Goal: Task Accomplishment & Management: Manage account settings

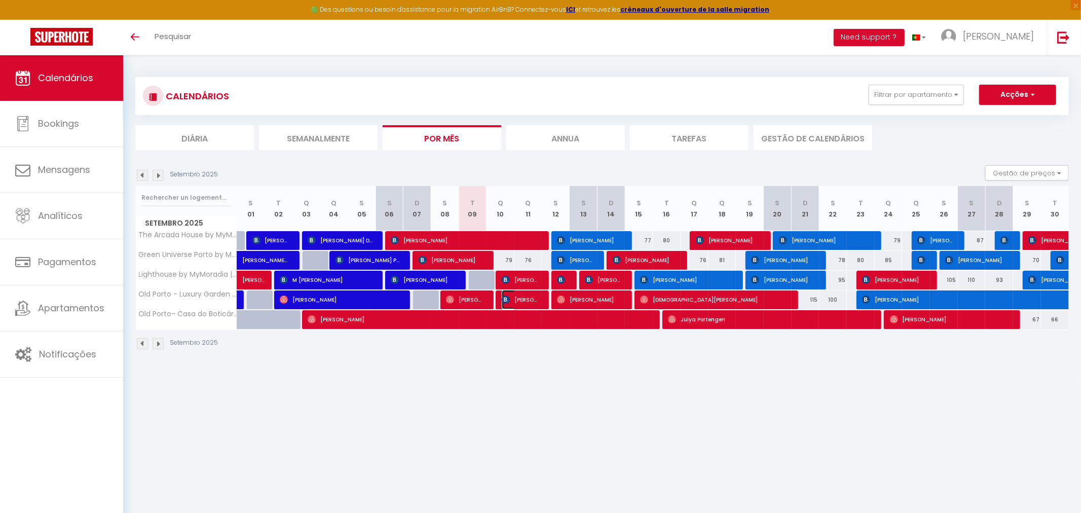
click at [511, 298] on span "[PERSON_NAME] [PERSON_NAME] [PERSON_NAME]" at bounding box center [520, 299] width 37 height 19
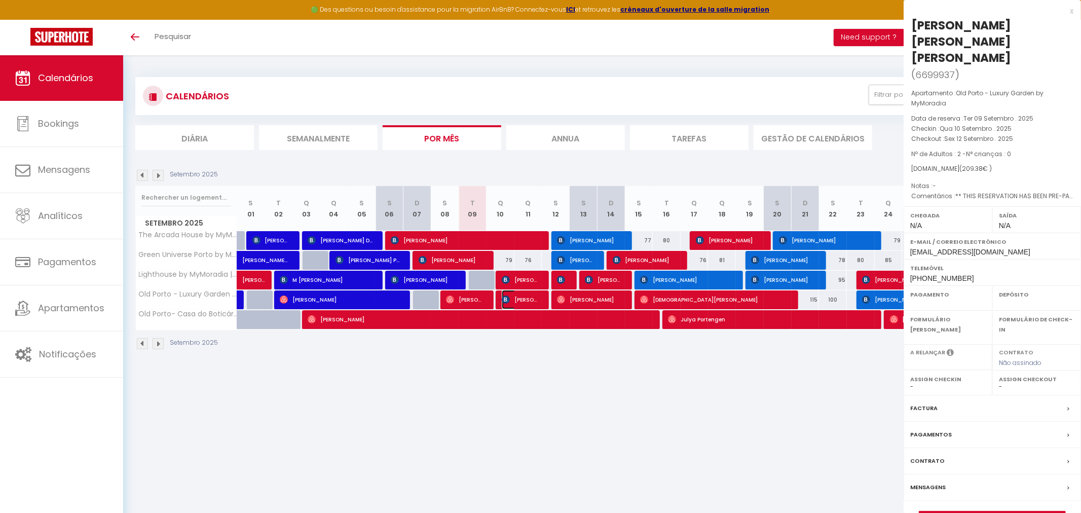
select select "OK"
select select "KO"
select select "0"
select select "1"
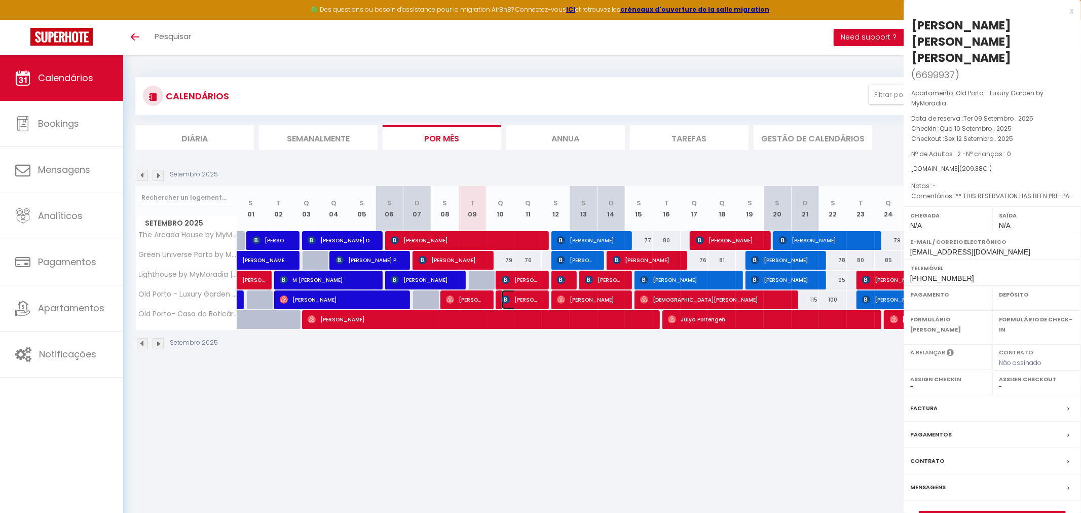
select select
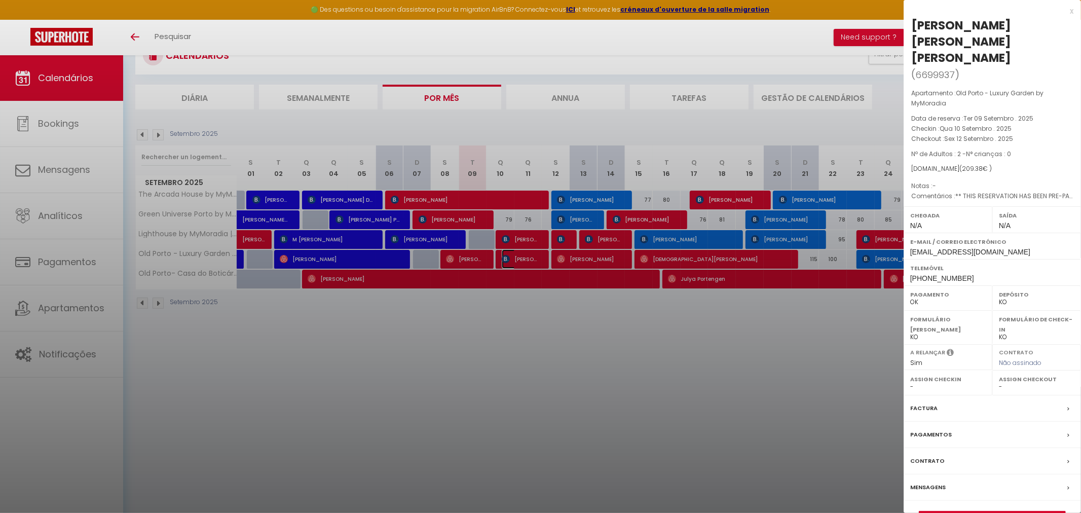
scroll to position [46, 0]
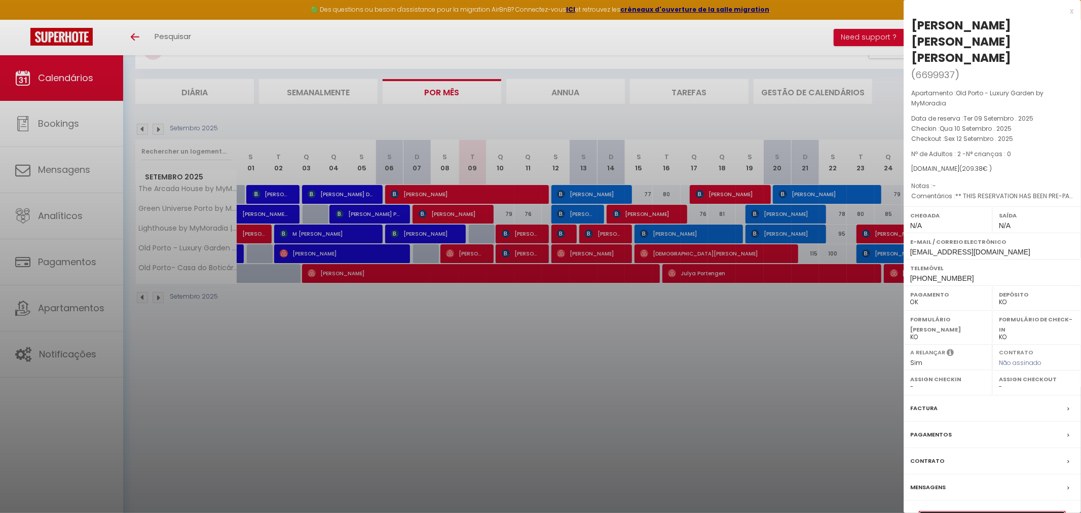
click at [1034, 511] on link "Detalhes da reserva" at bounding box center [992, 517] width 146 height 13
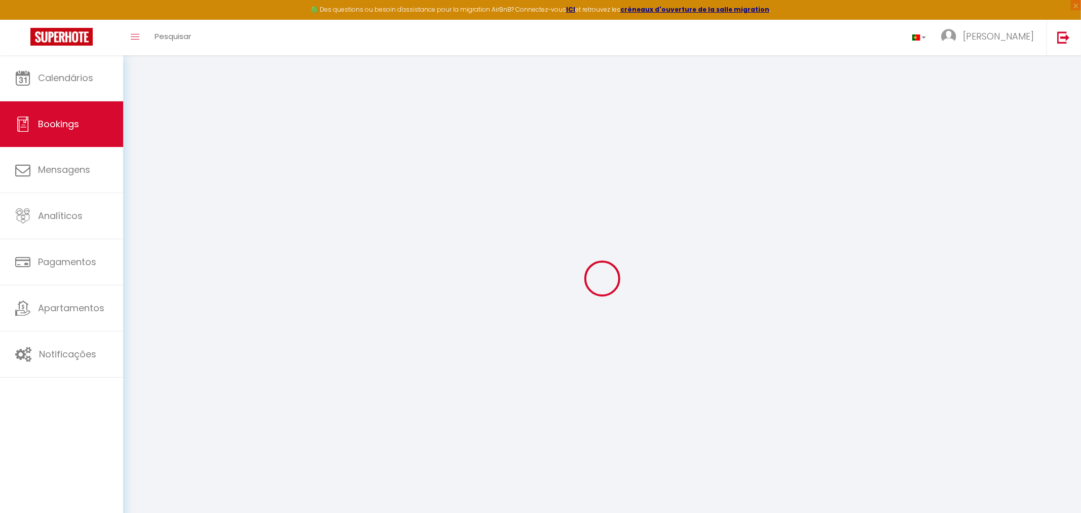
scroll to position [55, 0]
type input "Antonio Jesus"
type input "Sanz Carrasco"
type input "acarra.211610@guest.booking.com"
type input "+34678915838"
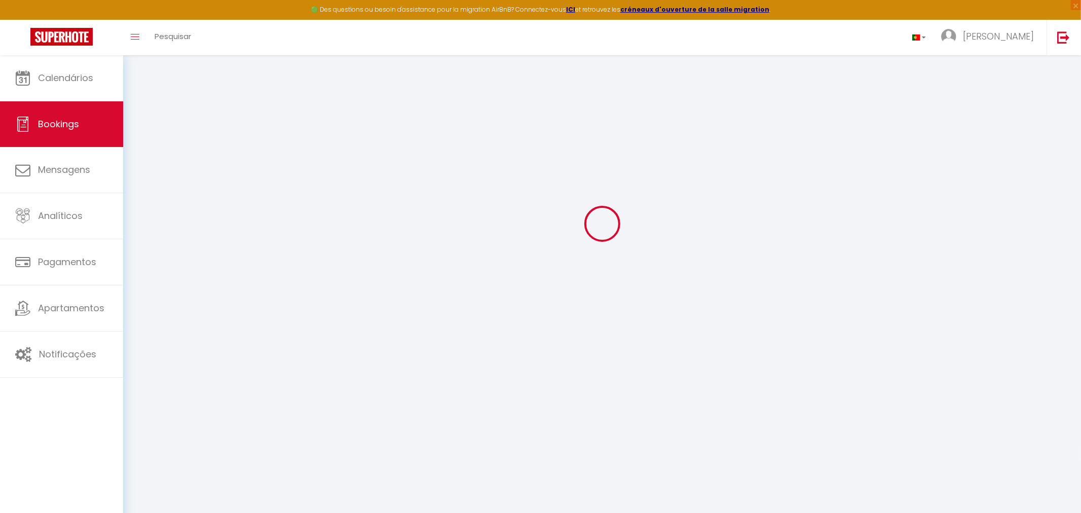
type input "."
select select "ES"
type input "35.53"
type input "2.93"
select select "75313"
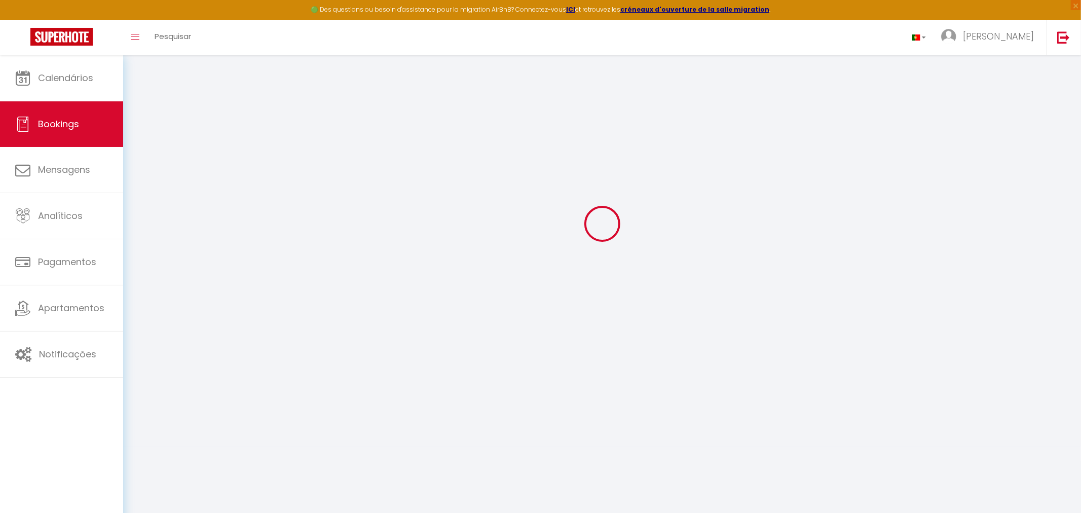
select select "1"
select select
type input "2"
select select "12"
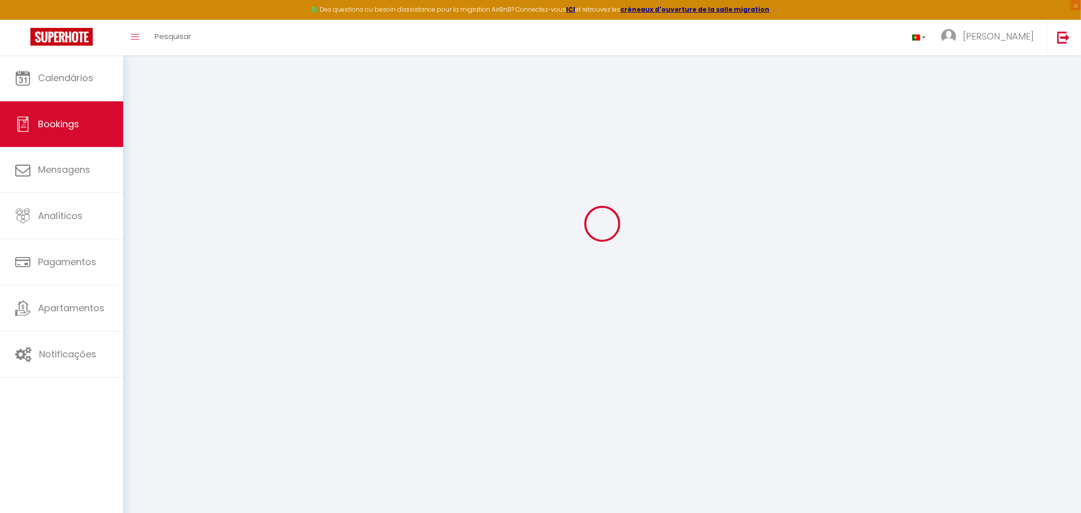
select select
type input "152.38"
checkbox input "false"
select select "2"
type input "45"
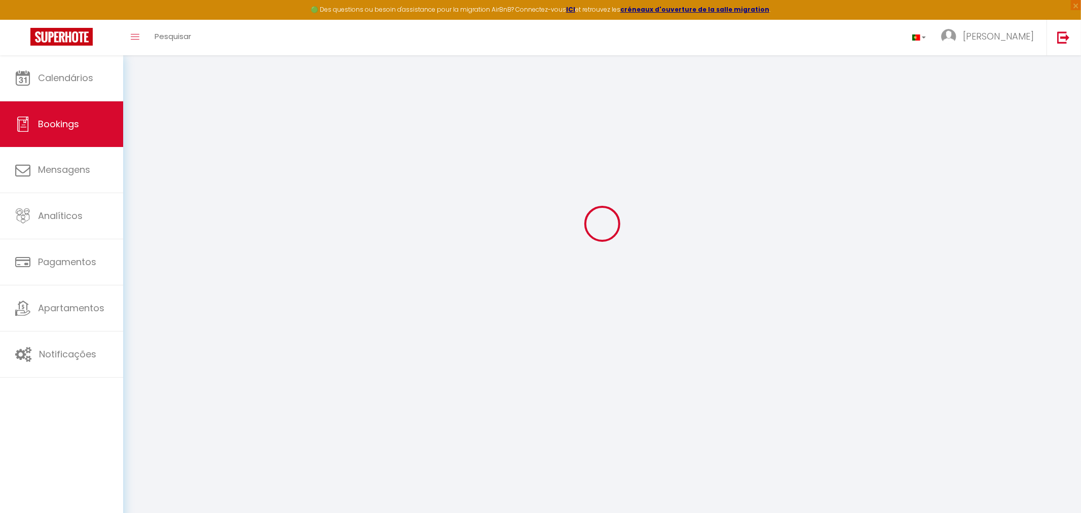
type input "0"
select select
select select "14"
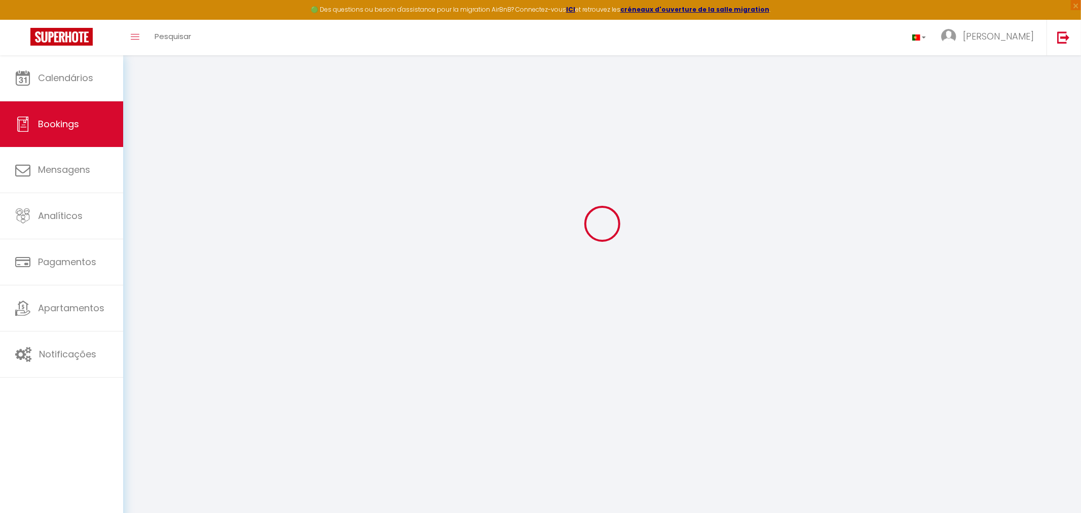
checkbox input "false"
select select
checkbox input "false"
select select
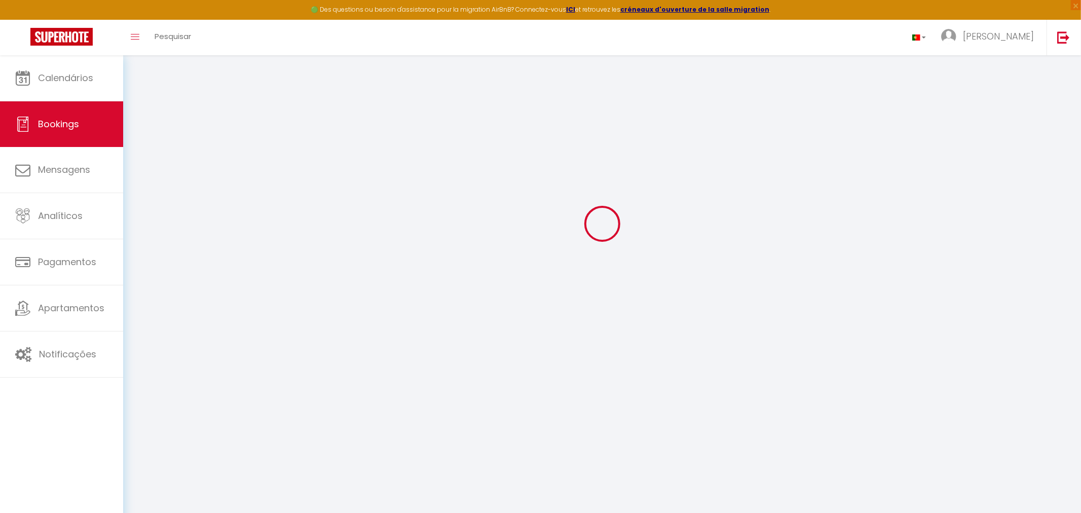
select select
checkbox input "false"
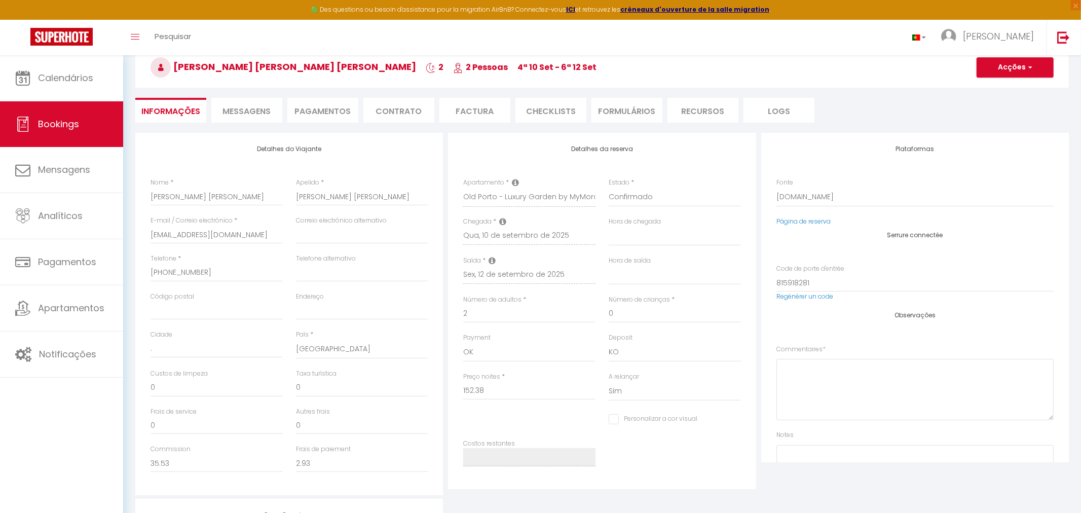
select select
checkbox input "false"
type textarea "** THIS RESERVATION HAS BEEN PRE-PAID ** BOOKING NOTE : Payment charge is EUR 2…"
type input "45"
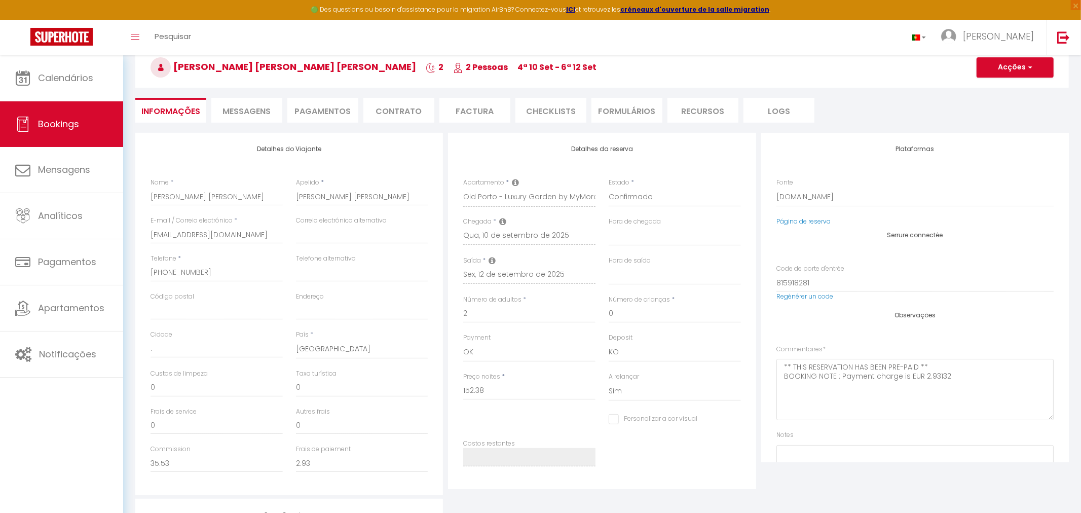
type input "12"
select select
checkbox input "false"
select select
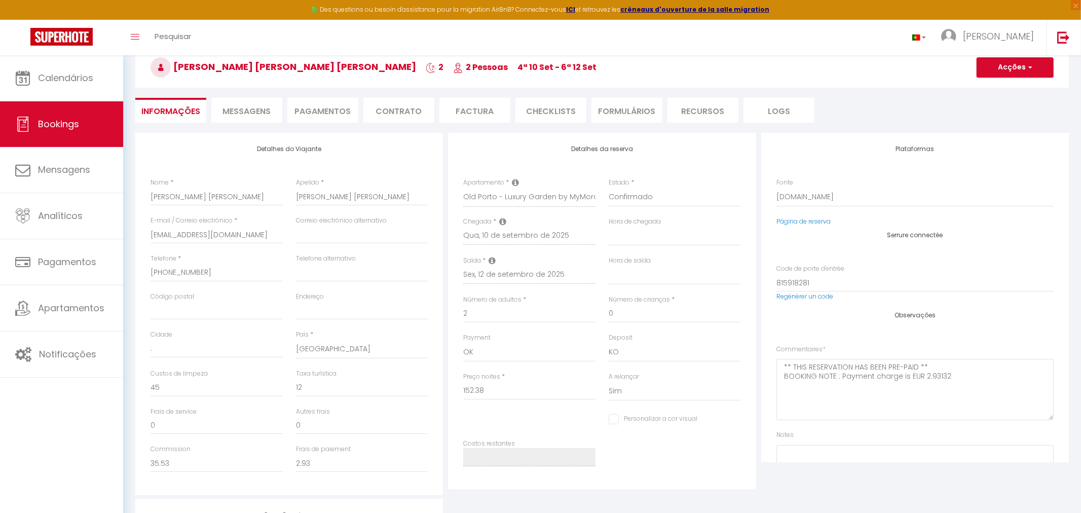
select select
click at [263, 105] on span "Messagens" at bounding box center [247, 111] width 48 height 12
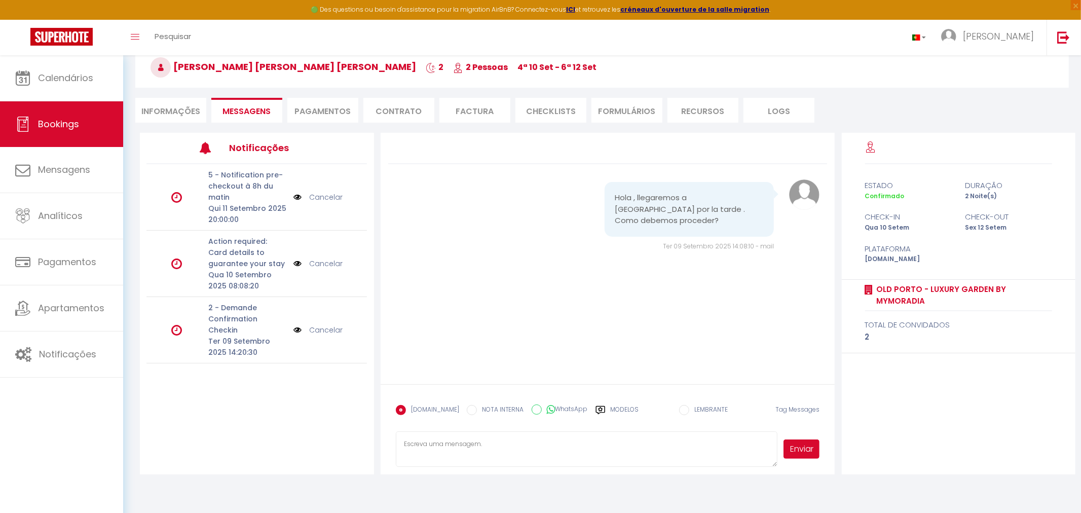
click at [249, 335] on p "Ter 09 Setembro 2025 14:20:30" at bounding box center [247, 346] width 79 height 22
click at [172, 324] on icon at bounding box center [177, 330] width 11 height 12
click at [178, 324] on icon at bounding box center [177, 330] width 11 height 12
click at [231, 320] on p "2 - Demande Confirmation Checkin" at bounding box center [247, 318] width 79 height 33
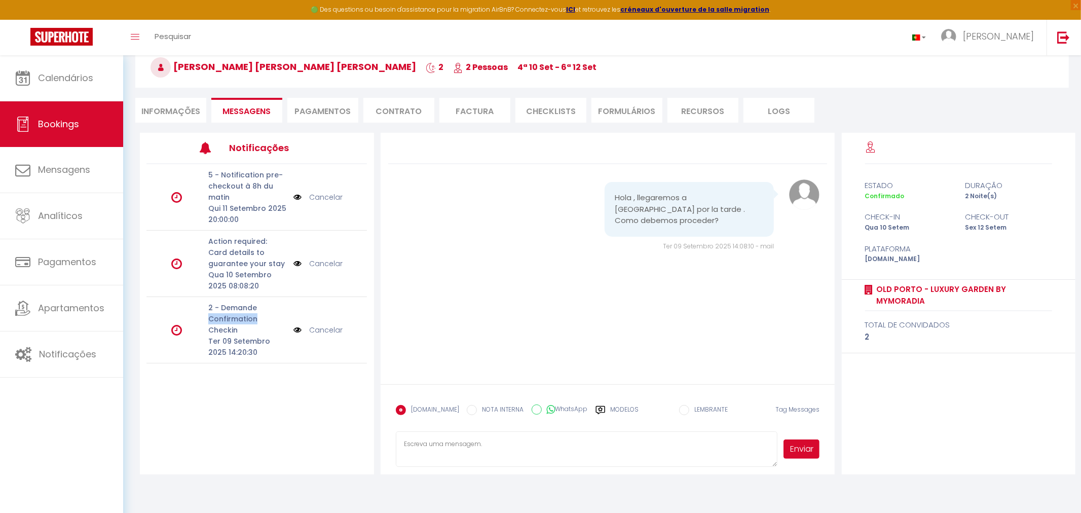
click at [298, 324] on img at bounding box center [297, 329] width 8 height 11
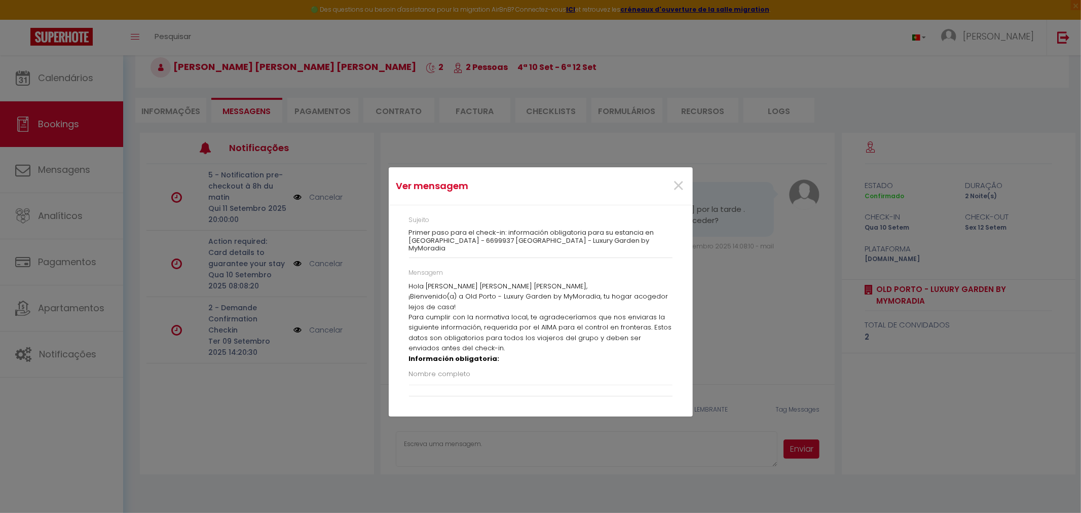
click at [514, 338] on p "Para cumplir con la normativa local, te agradeceríamos que nos enviaras la sigu…" at bounding box center [540, 333] width 263 height 42
click at [475, 335] on p "Para cumplir con la normativa local, te agradeceríamos que nos enviaras la sigu…" at bounding box center [540, 333] width 263 height 42
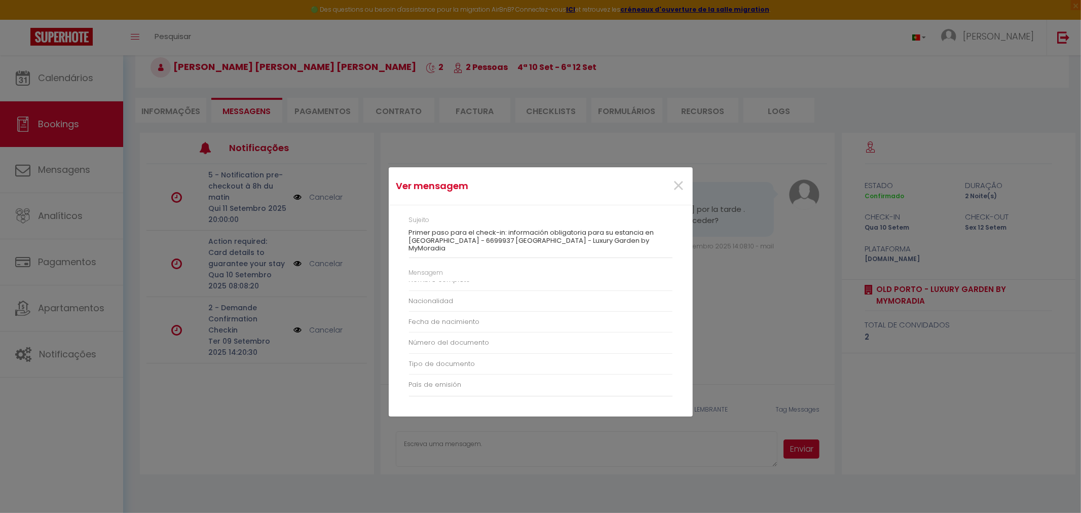
scroll to position [112, 0]
click at [213, 396] on div "Ver mensagem × Sujeito Primer paso para el check-in: información obligatoria pa…" at bounding box center [540, 256] width 1081 height 513
click at [675, 193] on span "×" at bounding box center [678, 186] width 13 height 30
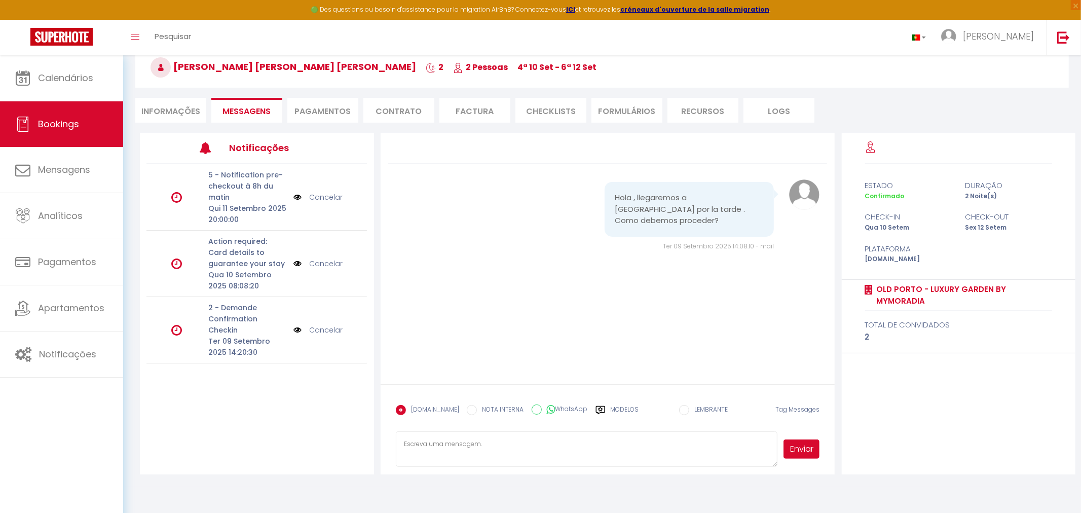
click at [297, 262] on img at bounding box center [297, 263] width 8 height 11
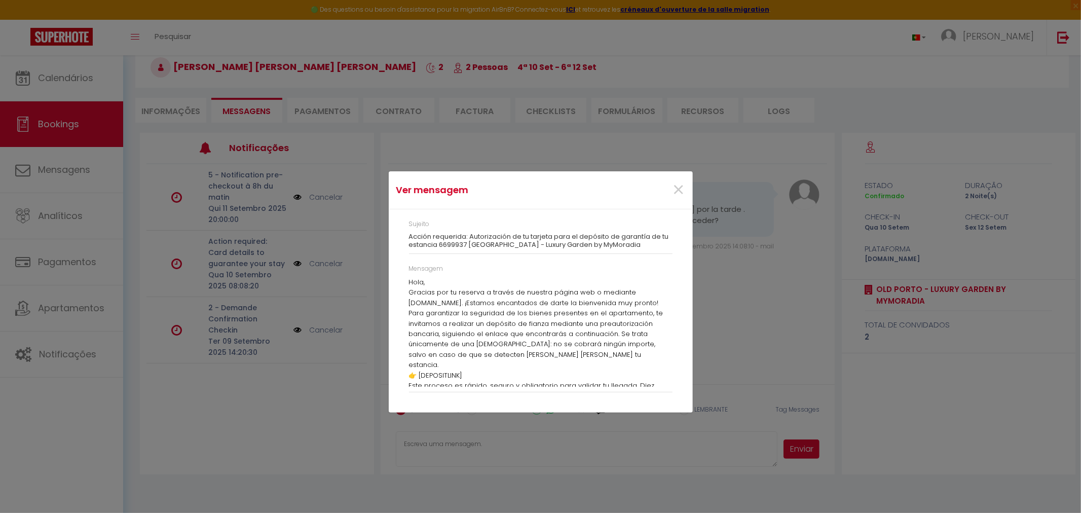
click at [455, 316] on p "Para garantizar la seguridad de los bienes presentes en el apartamento, te invi…" at bounding box center [540, 339] width 263 height 62
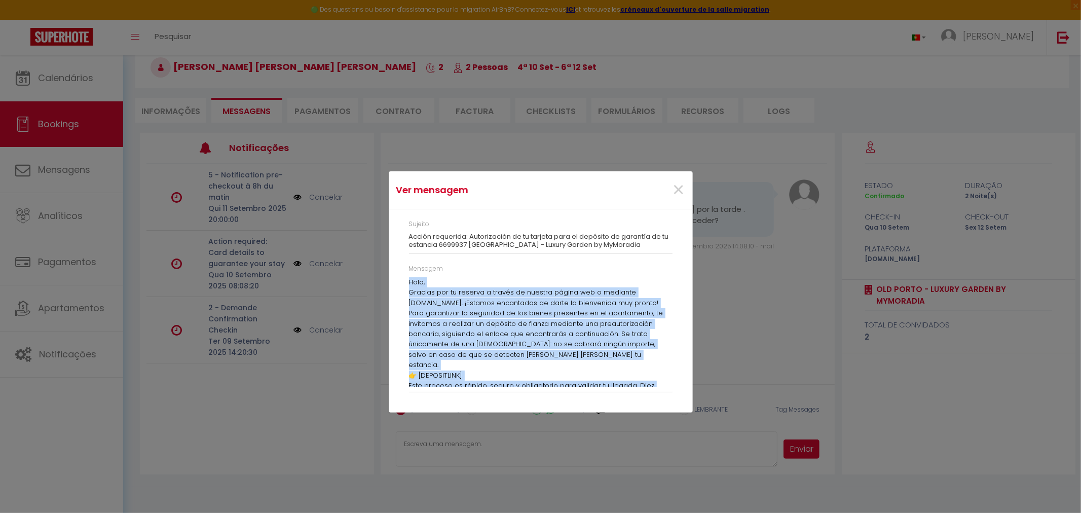
scroll to position [56, 0]
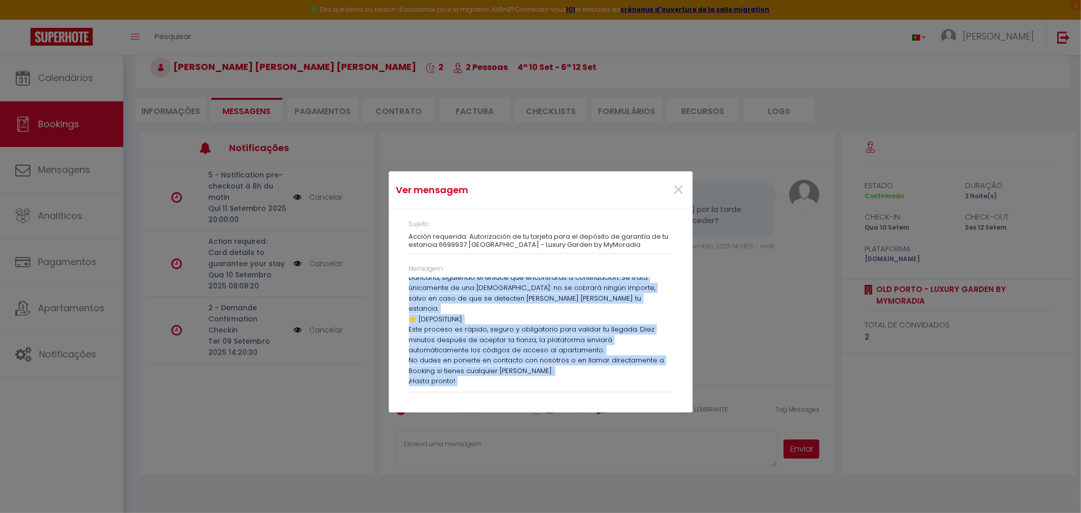
drag, startPoint x: 409, startPoint y: 284, endPoint x: 577, endPoint y: 419, distance: 215.1
click at [577, 419] on div "Ver mensagem × Sujeito Acción requerida: Autorización de tu tarjeta para el dep…" at bounding box center [541, 256] width 304 height 513
copy div "Hola, Gracias por tu reserva a través de nuestra página web o mediante Booking.…"
click at [678, 184] on span "×" at bounding box center [678, 190] width 13 height 30
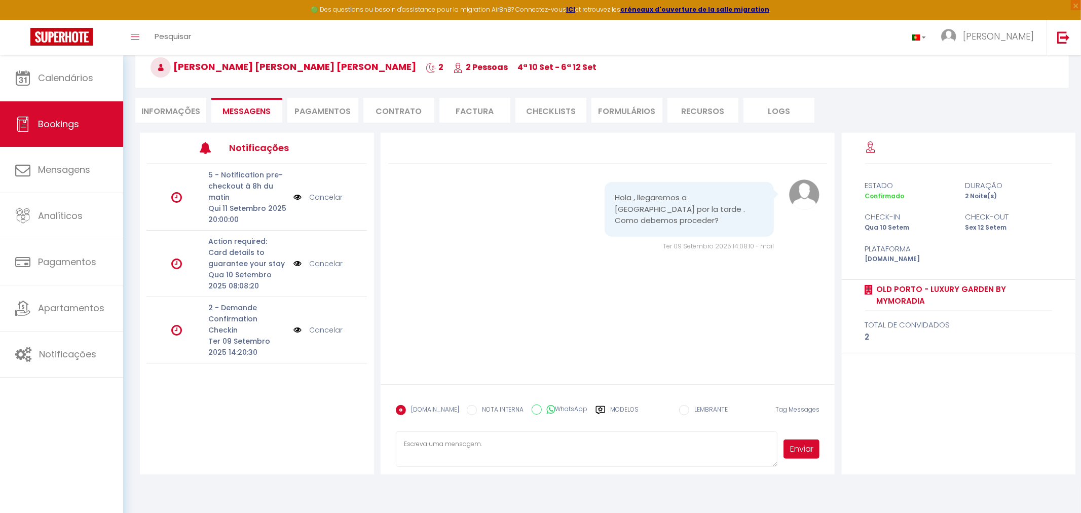
click at [294, 262] on img at bounding box center [297, 263] width 8 height 11
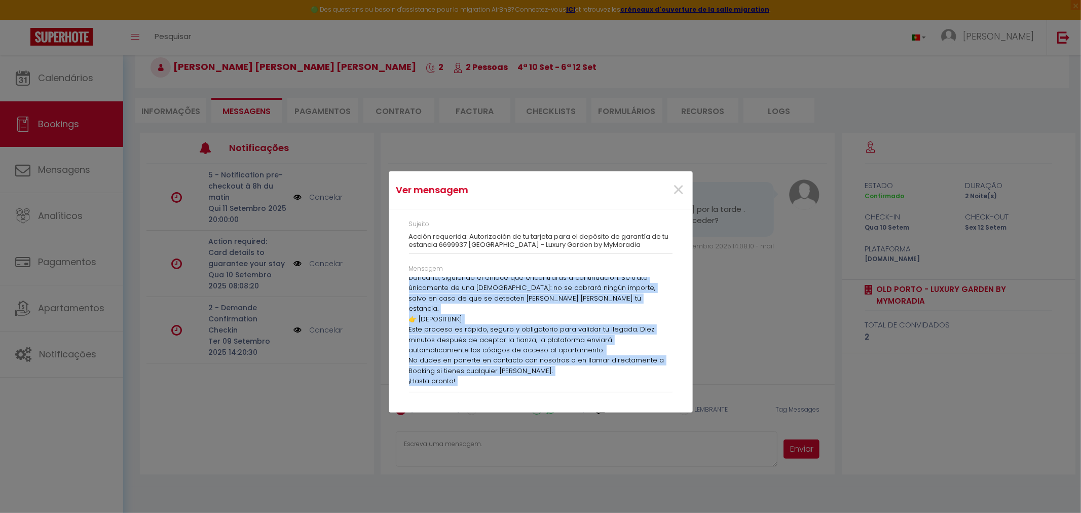
drag, startPoint x: 408, startPoint y: 281, endPoint x: 581, endPoint y: 404, distance: 211.8
click at [581, 404] on div "Sujeito Acción requerida: Autorización de tu tarjeta para el depósito de garant…" at bounding box center [541, 310] width 304 height 203
copy div "Hola, Gracias por tu reserva a través de nuestra página web o mediante Booking.…"
click at [625, 437] on div "Ver mensagem × Sujeito Acción requerida: Autorización de tu tarjeta para el dep…" at bounding box center [541, 256] width 304 height 513
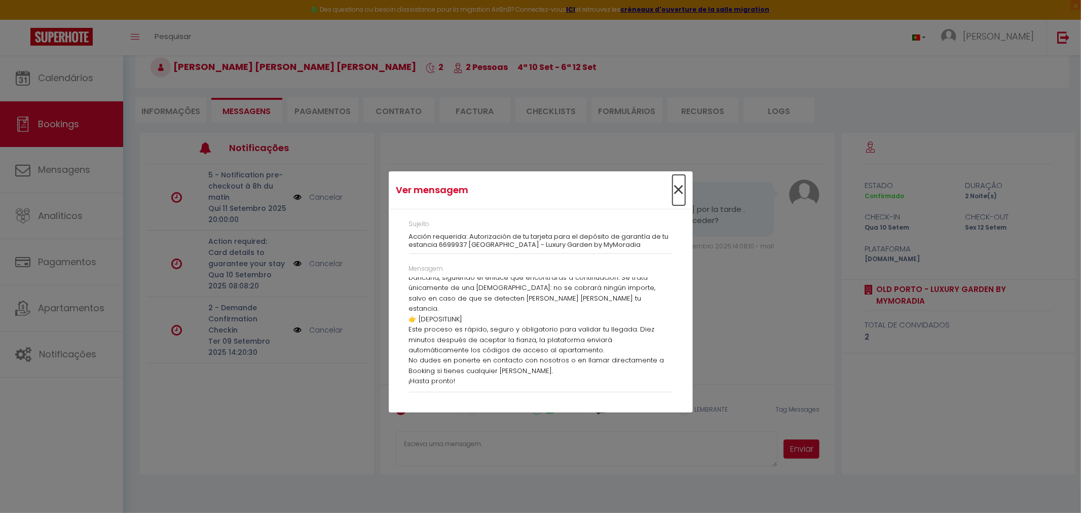
click at [677, 193] on span "×" at bounding box center [678, 190] width 13 height 30
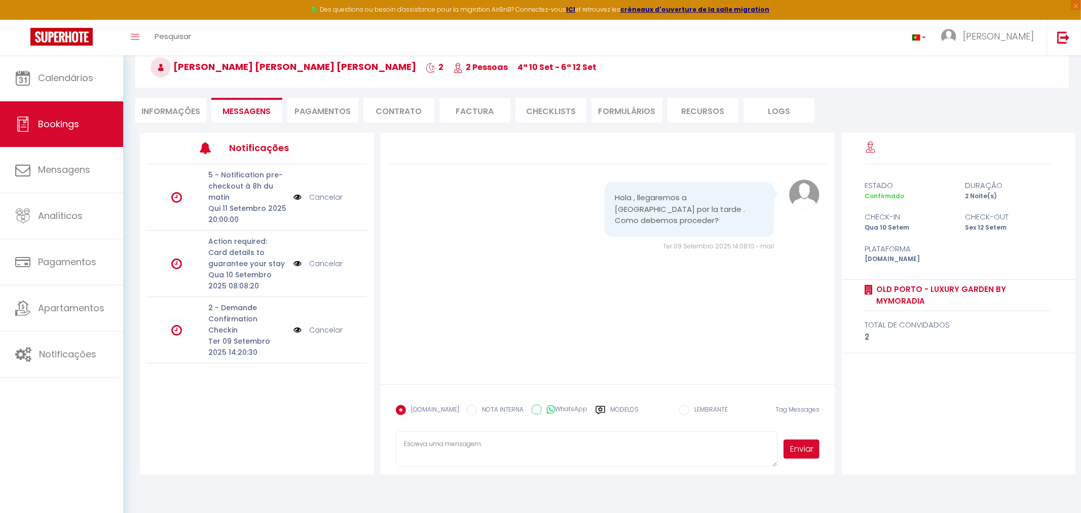
click at [521, 447] on textarea at bounding box center [586, 448] width 381 height 35
paste textarea "Hola, Gracias por tu reserva a través de nuestra página web o mediante Booking.…"
type textarea "Hola, Gracias por tu reserva a través de nuestra página web o mediante Booking.…"
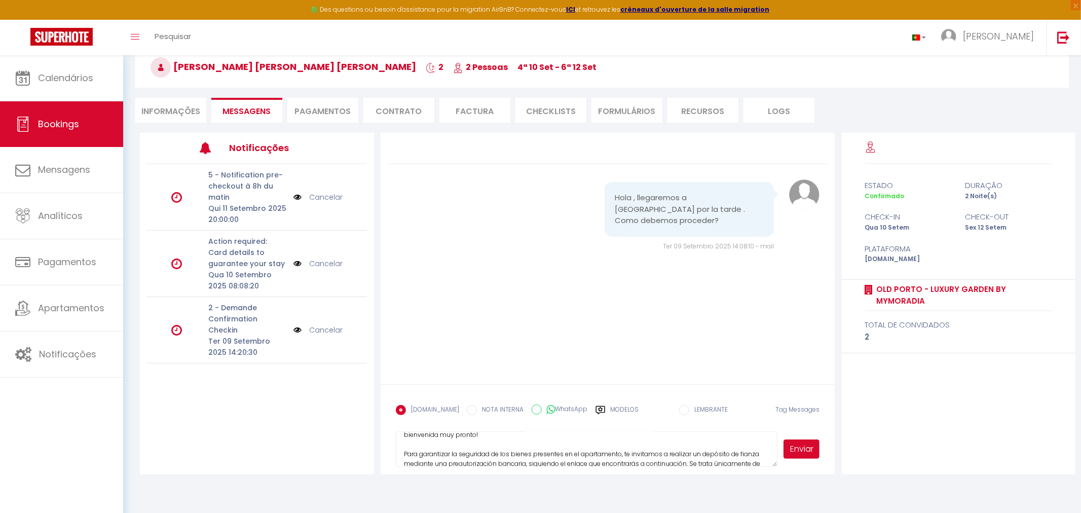
scroll to position [0, 0]
drag, startPoint x: 465, startPoint y: 457, endPoint x: 341, endPoint y: 396, distance: 137.8
click at [341, 396] on div "Notificações 5 - Notification pre-checkout à 8h du matin Qui 11 Setembro 2025 2…" at bounding box center [607, 303] width 935 height 341
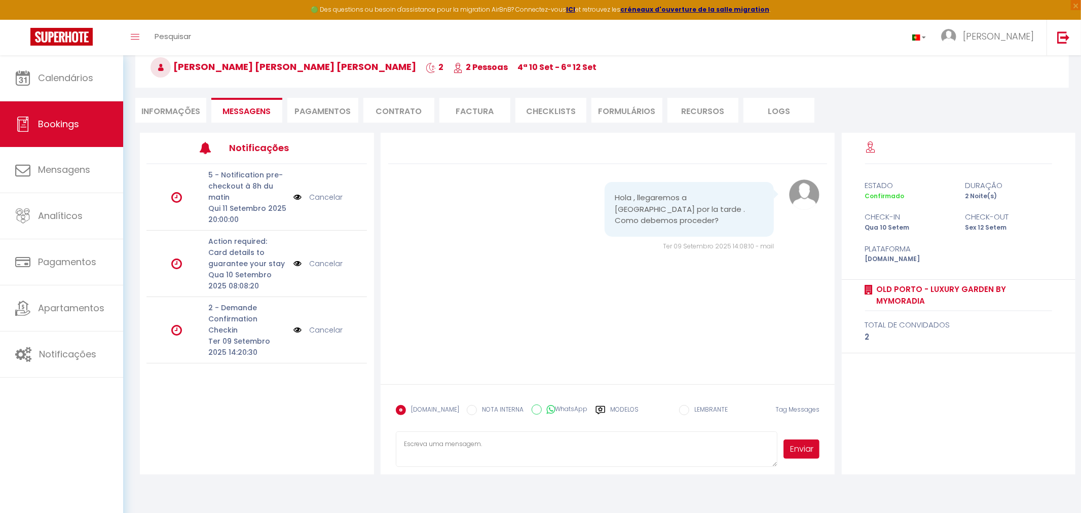
click at [340, 114] on li "Pagamentos" at bounding box center [322, 110] width 71 height 25
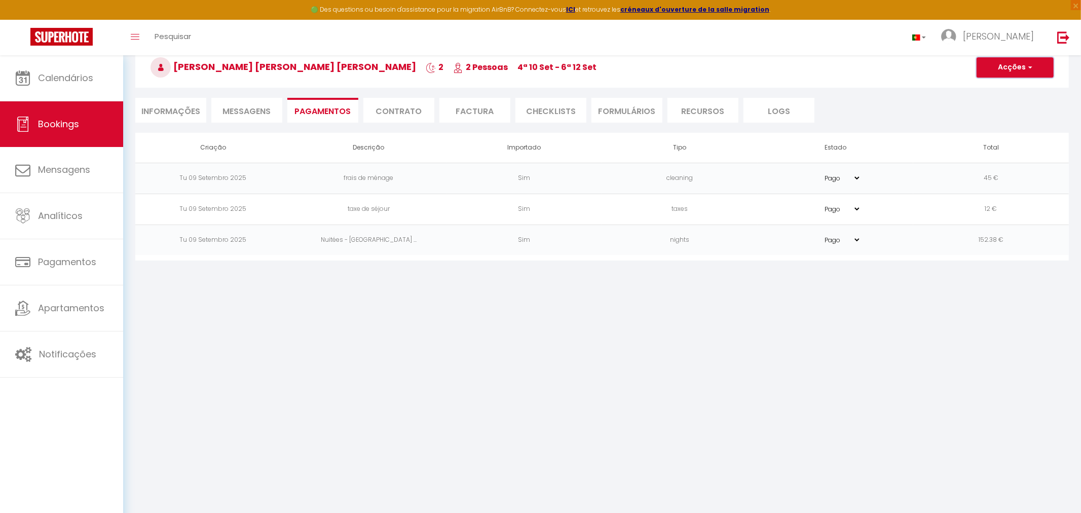
click at [1016, 64] on button "Acções" at bounding box center [1014, 67] width 77 height 20
click at [1004, 129] on link "Criar novo depósito" at bounding box center [1017, 129] width 105 height 13
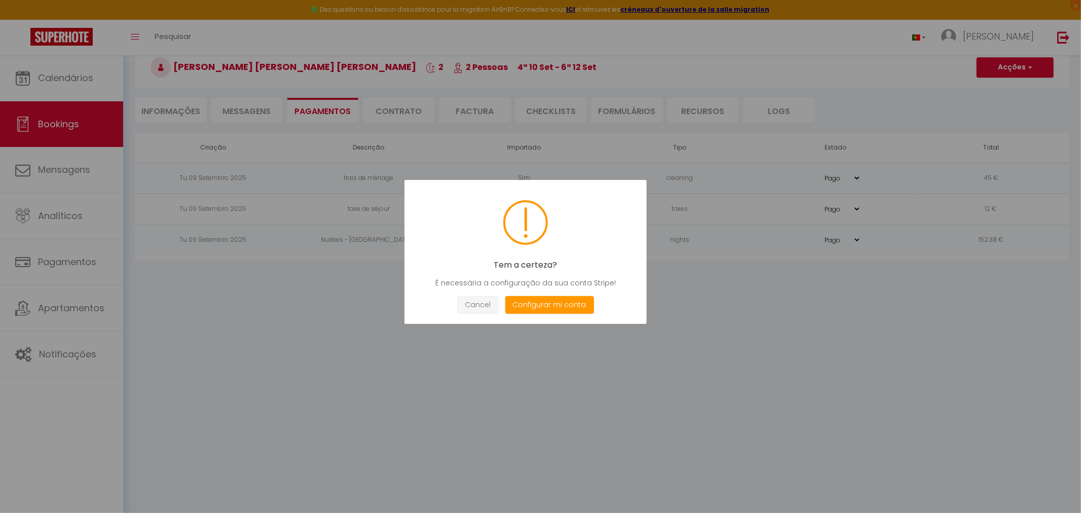
click at [487, 306] on button "Cancel" at bounding box center [477, 305] width 41 height 18
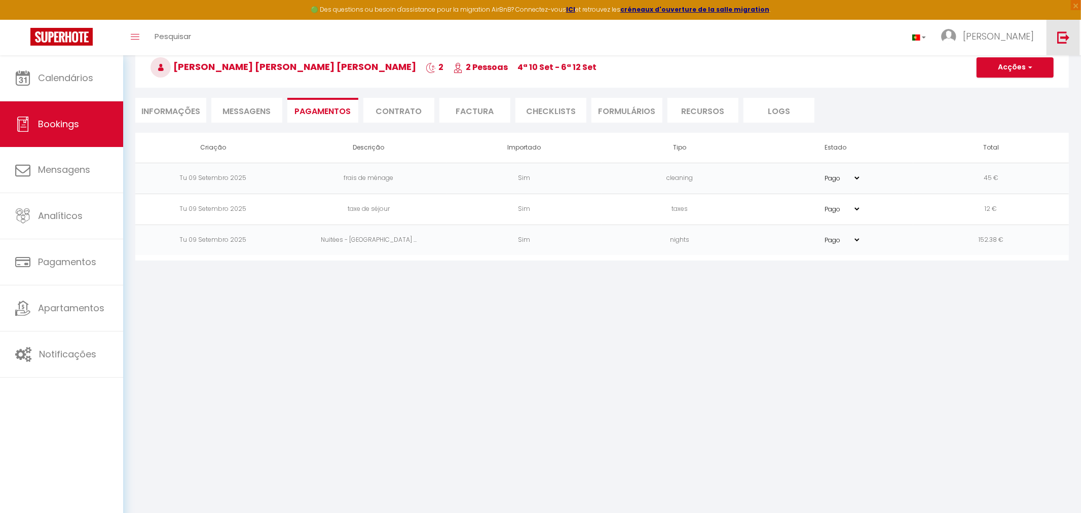
click at [1061, 47] on link at bounding box center [1062, 37] width 33 height 35
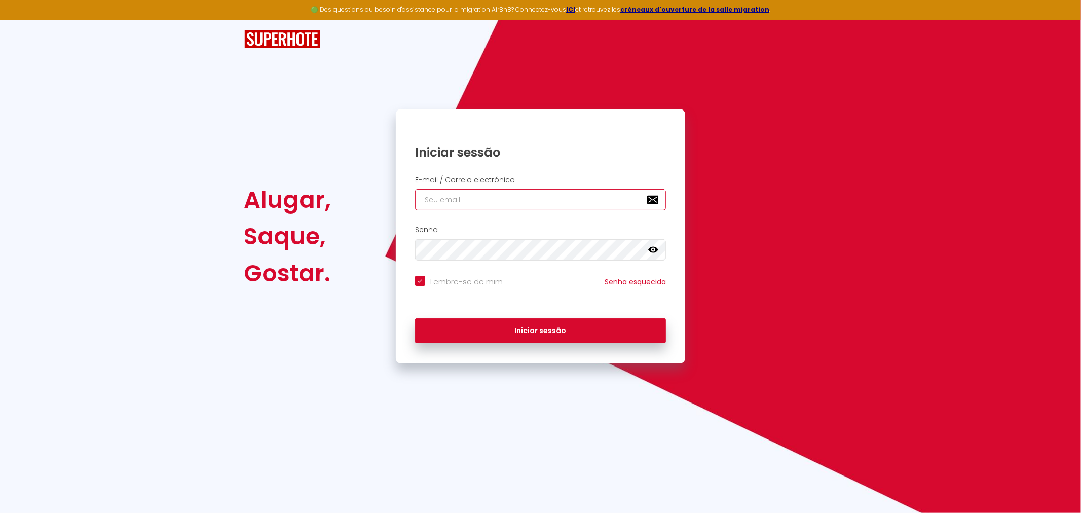
click at [461, 205] on input "email" at bounding box center [540, 199] width 251 height 21
type input "h"
checkbox input "true"
type input "he"
checkbox input "true"
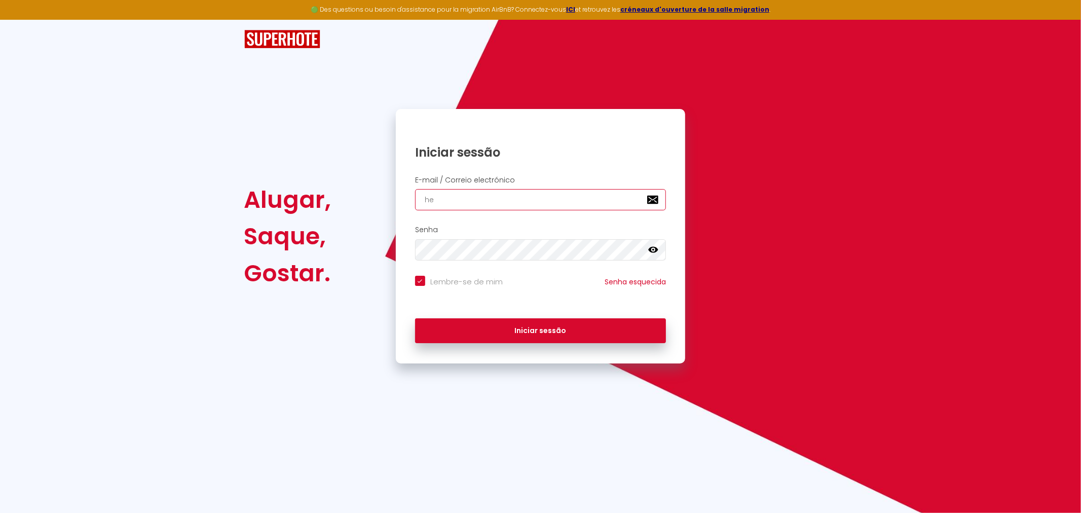
type input "hel"
checkbox input "true"
type input "hell"
checkbox input "true"
type input "hello"
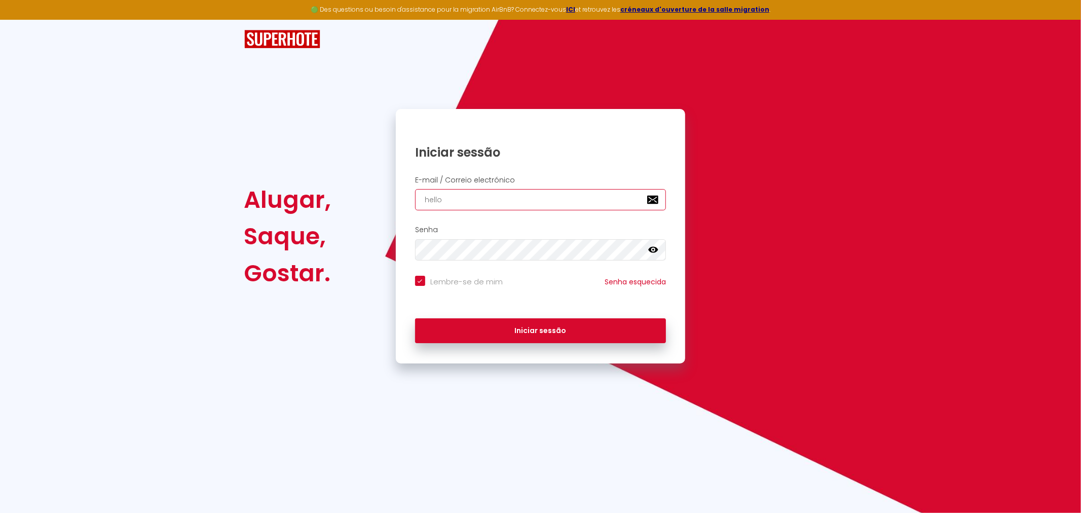
checkbox input "true"
type input "hello@"
checkbox input "true"
type input "hello@m"
checkbox input "true"
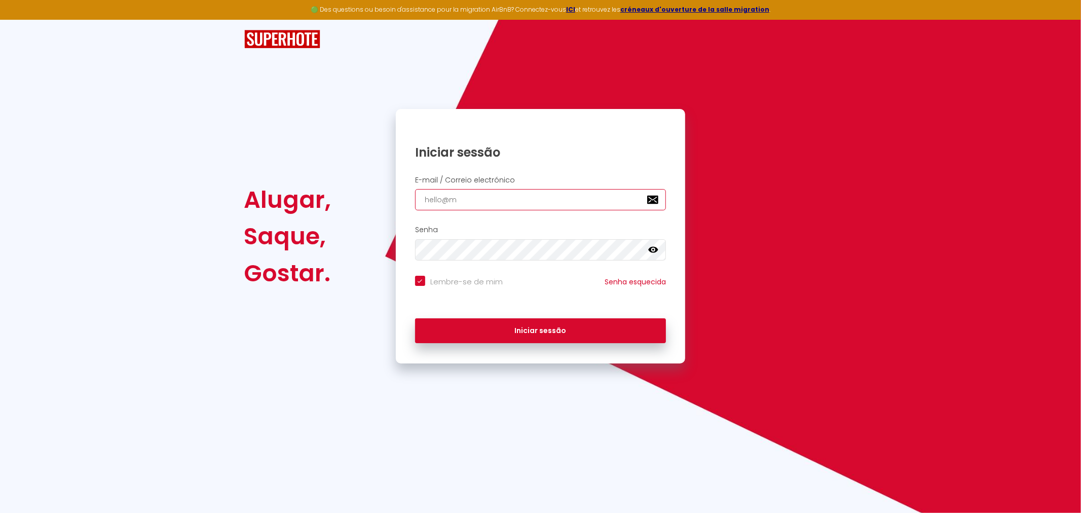
type input "hello@my"
checkbox input "true"
type input "hello@mym"
checkbox input "true"
type input "hello@mymo"
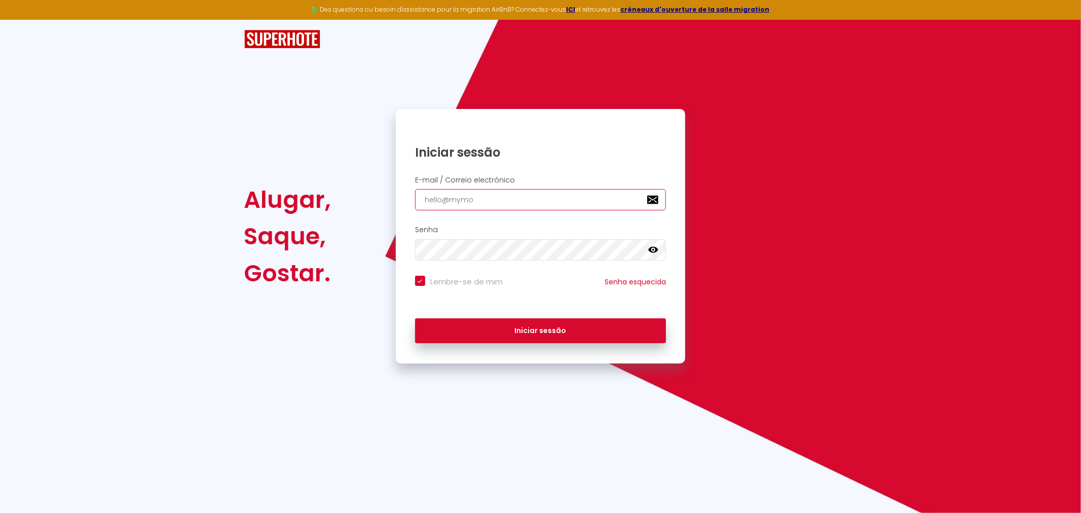
checkbox input "true"
type input "hello@mymor"
checkbox input "true"
type input "hello@mymora"
checkbox input "true"
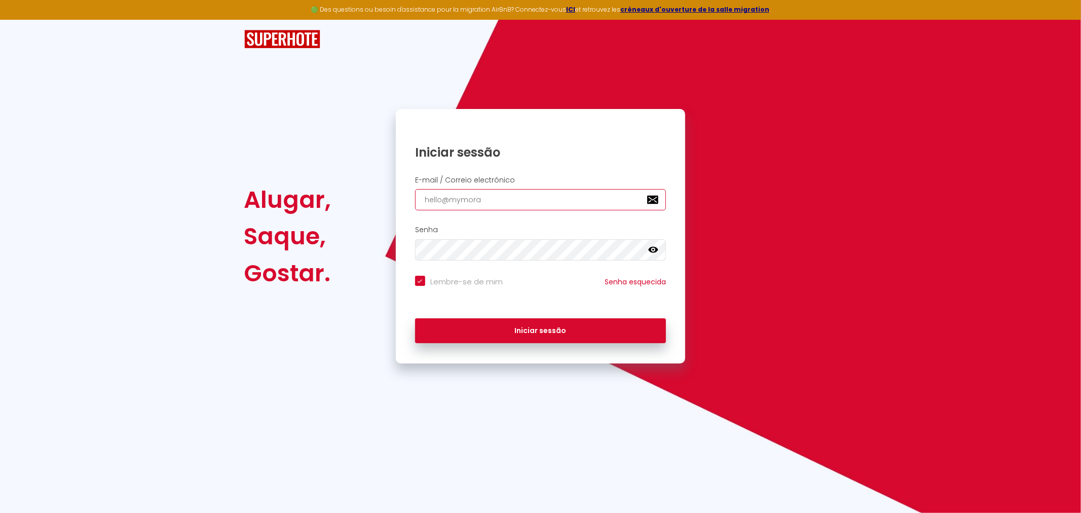
type input "hello@mymorad"
checkbox input "true"
type input "hello@mymoradi"
checkbox input "true"
type input "hello@mymoradia"
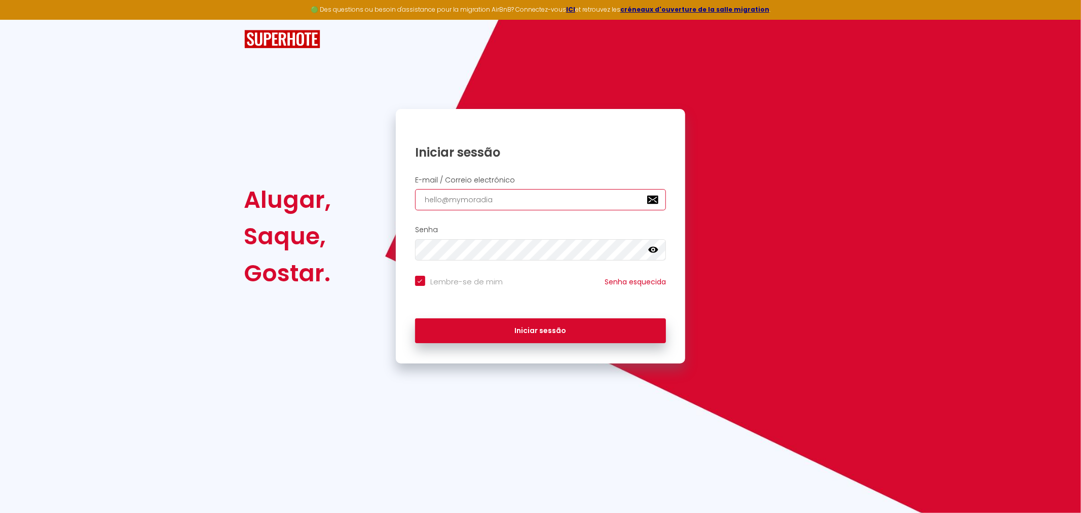
checkbox input "true"
type input "hello@mymoradia."
checkbox input "true"
type input "hello@mymoradia.c"
checkbox input "true"
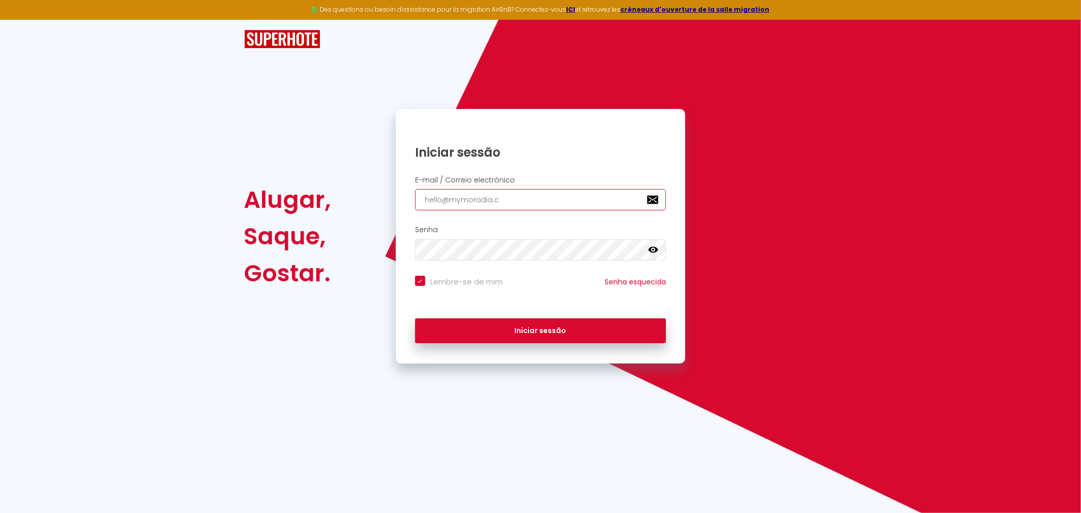
type input "hello@mymoradia.co"
checkbox input "true"
type input "[EMAIL_ADDRESS][DOMAIN_NAME]"
checkbox input "true"
type input "[EMAIL_ADDRESS][DOMAIN_NAME]"
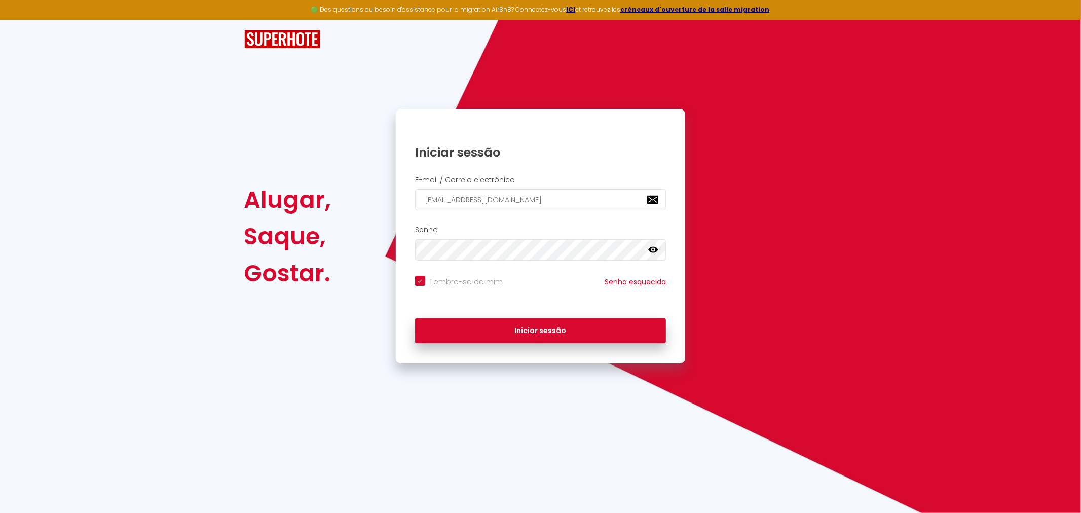
click at [654, 252] on icon at bounding box center [653, 250] width 10 height 6
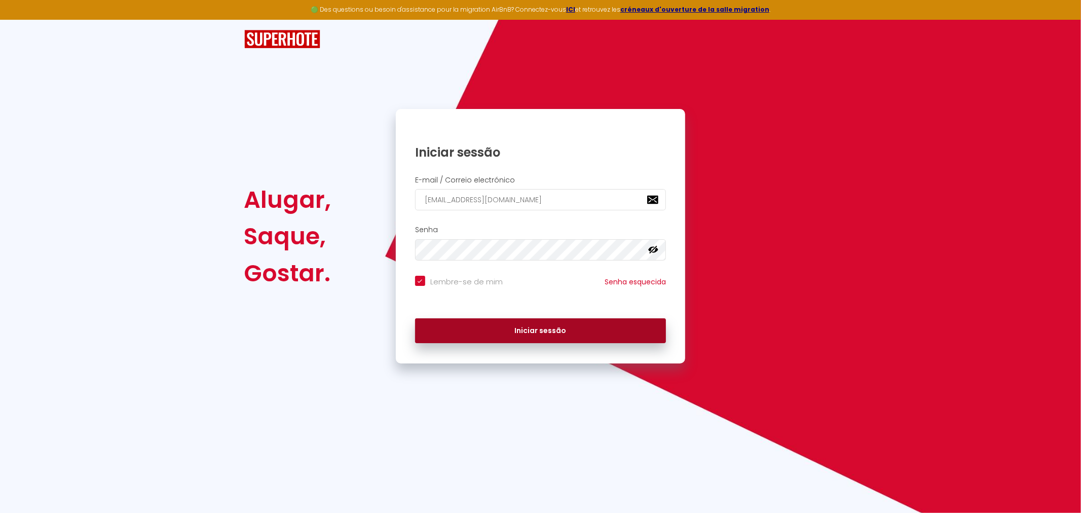
click at [554, 331] on button "Iniciar sessão" at bounding box center [540, 330] width 251 height 25
checkbox input "true"
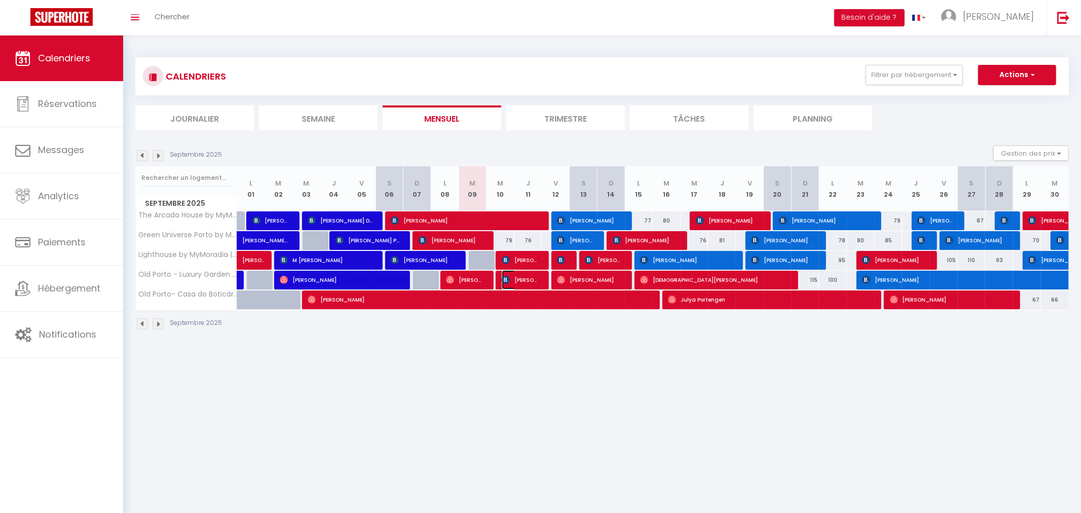
click at [521, 279] on span "[PERSON_NAME] [PERSON_NAME] [PERSON_NAME]" at bounding box center [520, 279] width 37 height 19
select select "OK"
select select "KO"
select select "0"
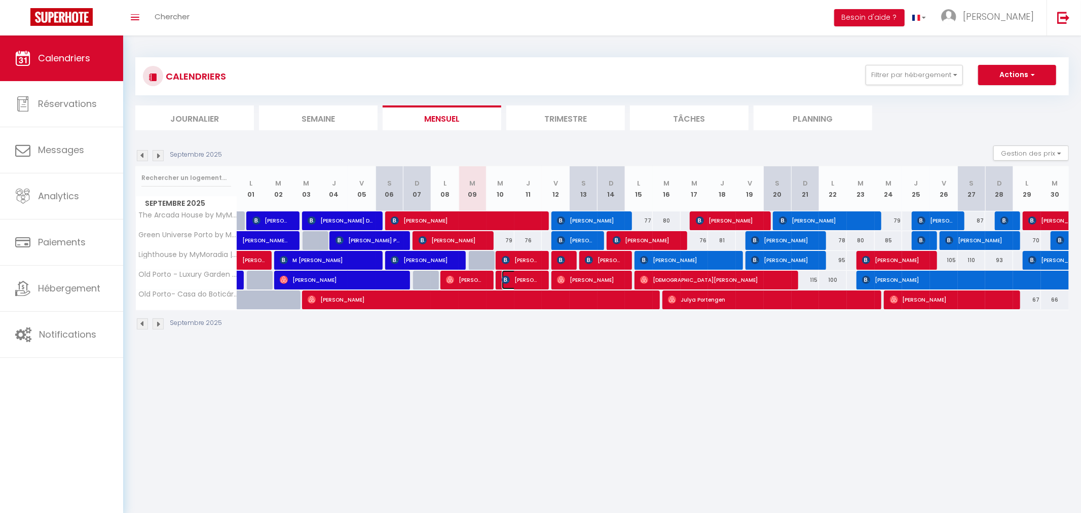
select select "1"
select select
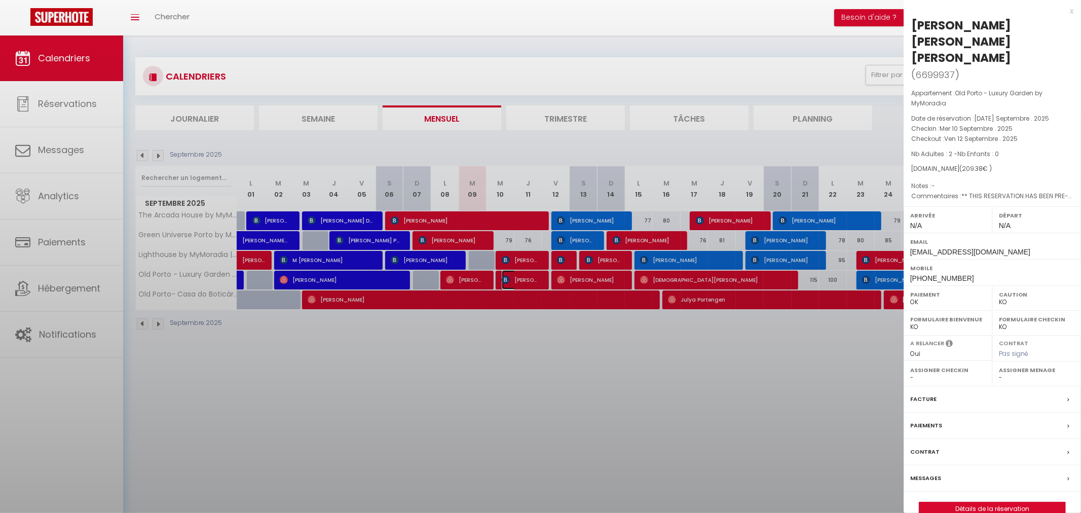
select select "52087"
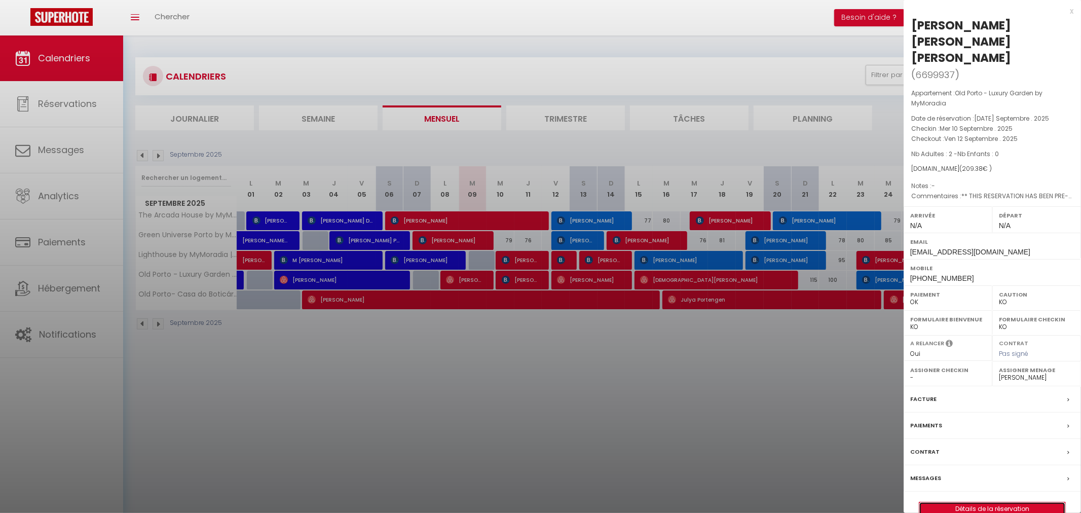
click at [986, 502] on link "Détails de la réservation" at bounding box center [992, 508] width 146 height 13
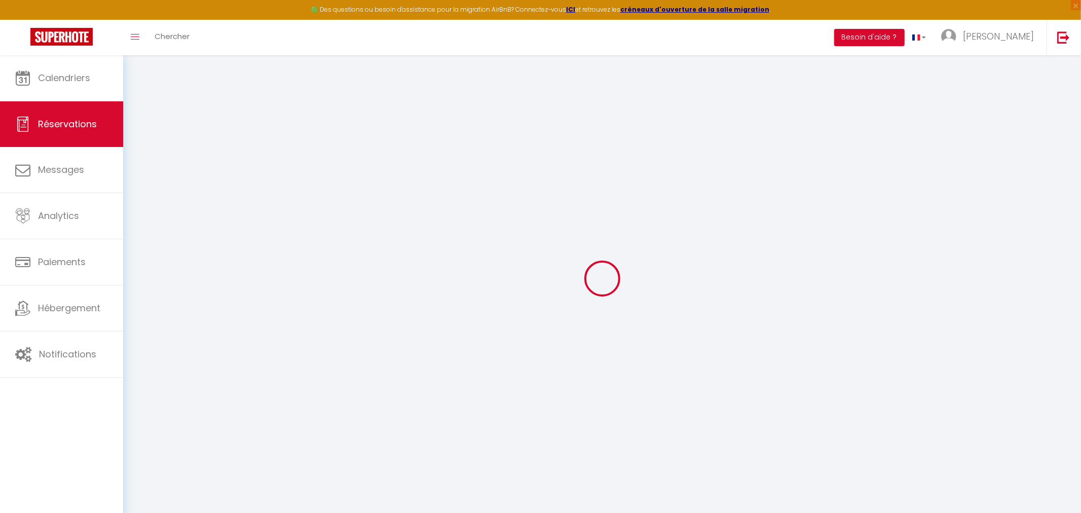
type input "Antonio Jesus"
type input "Sanz Carrasco"
type input "acarra.211610@guest.booking.com"
type input "+34678915838"
type input "."
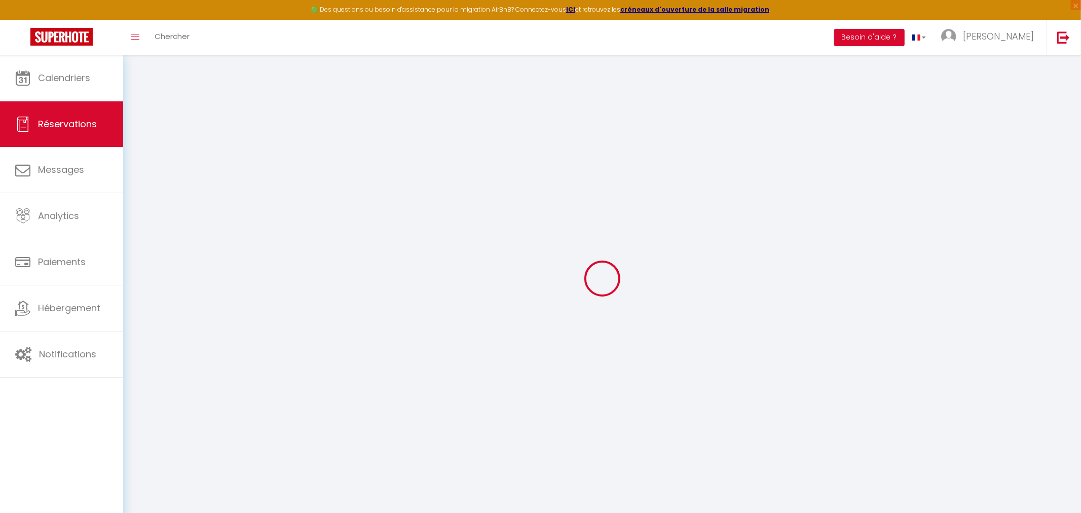
select select "ES"
type input "35.53"
type input "2.93"
select select "75313"
select select "1"
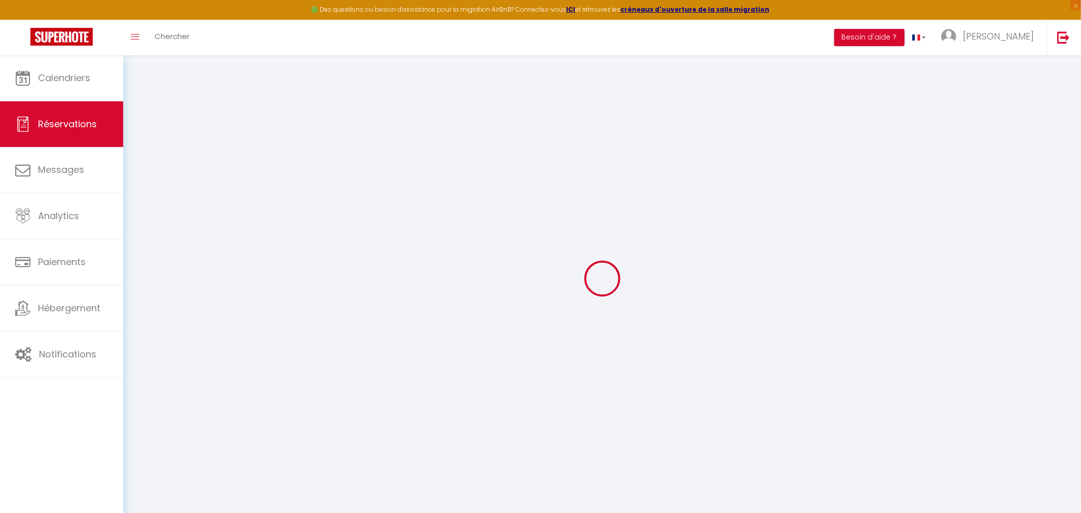
select select
type input "2"
select select "12"
select select "14"
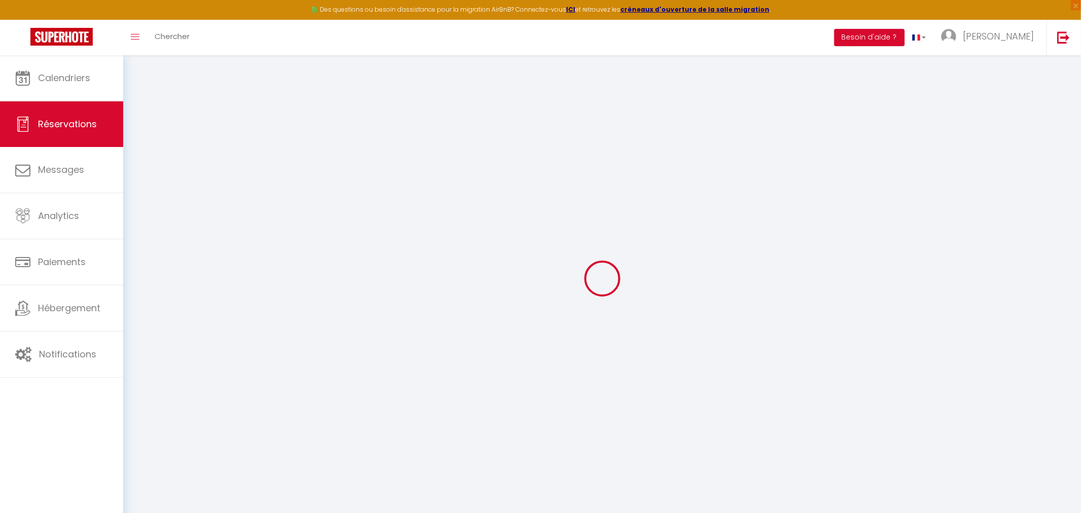
type input "152.38"
checkbox input "false"
type input "0"
select select "2"
type input "45"
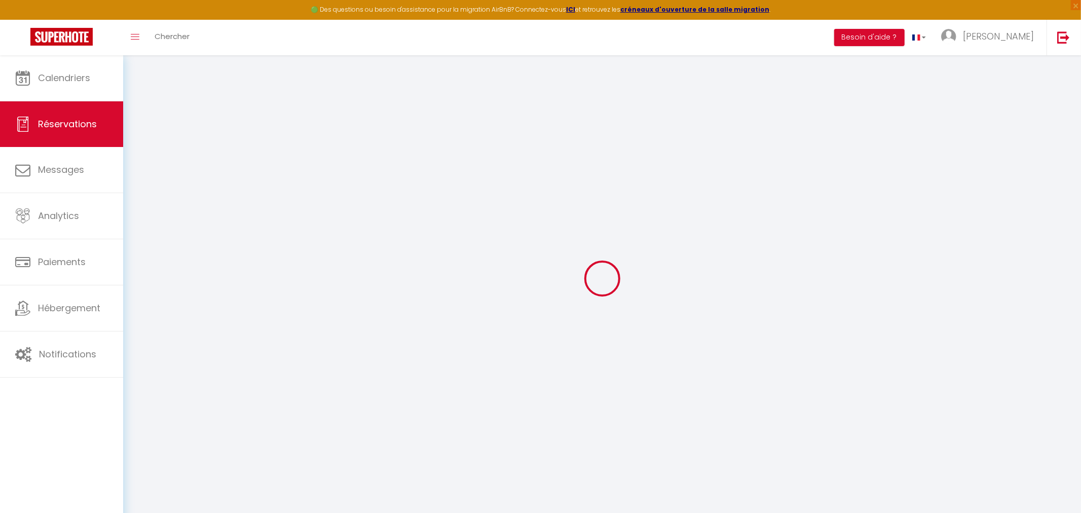
type input "0"
select select
checkbox input "false"
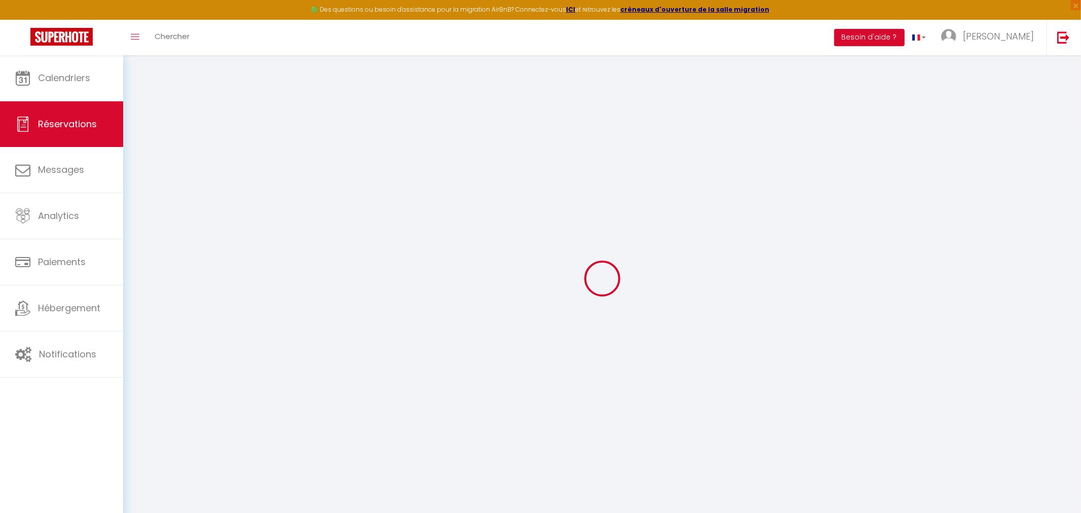
select select
checkbox input "false"
select select
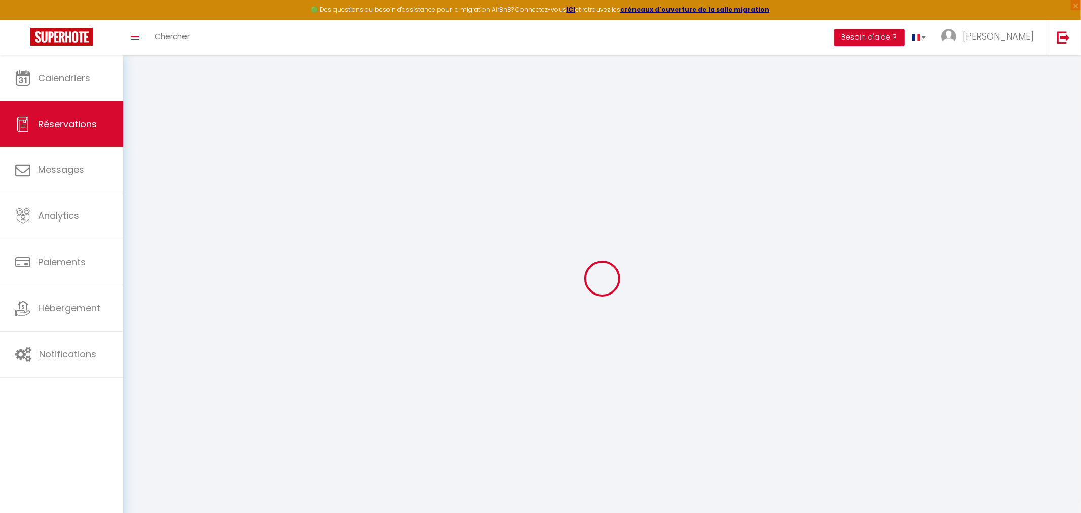
checkbox input "false"
type textarea "** THIS RESERVATION HAS BEEN PRE-PAID ** BOOKING NOTE : Payment charge is EUR 2…"
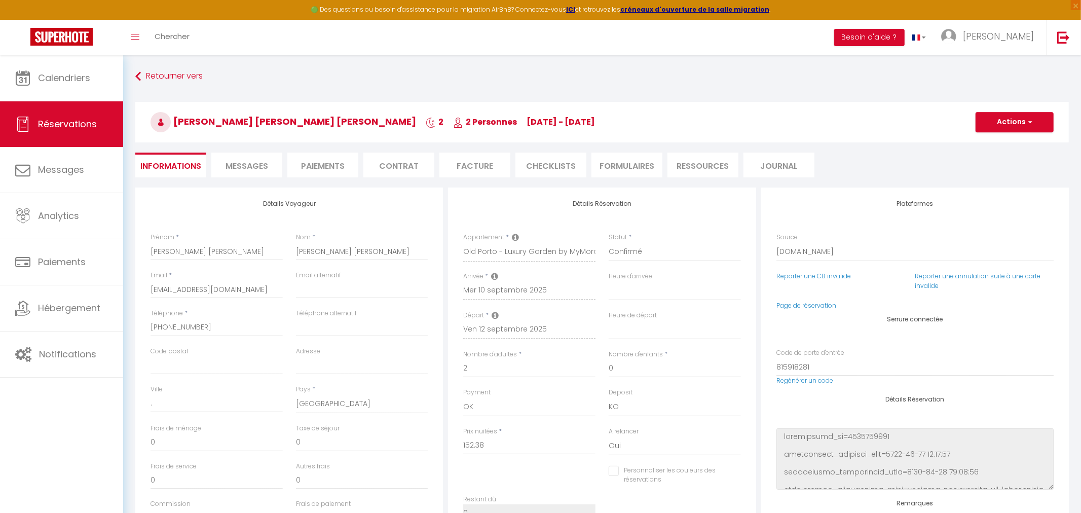
type input "45"
type input "12"
select select
checkbox input "false"
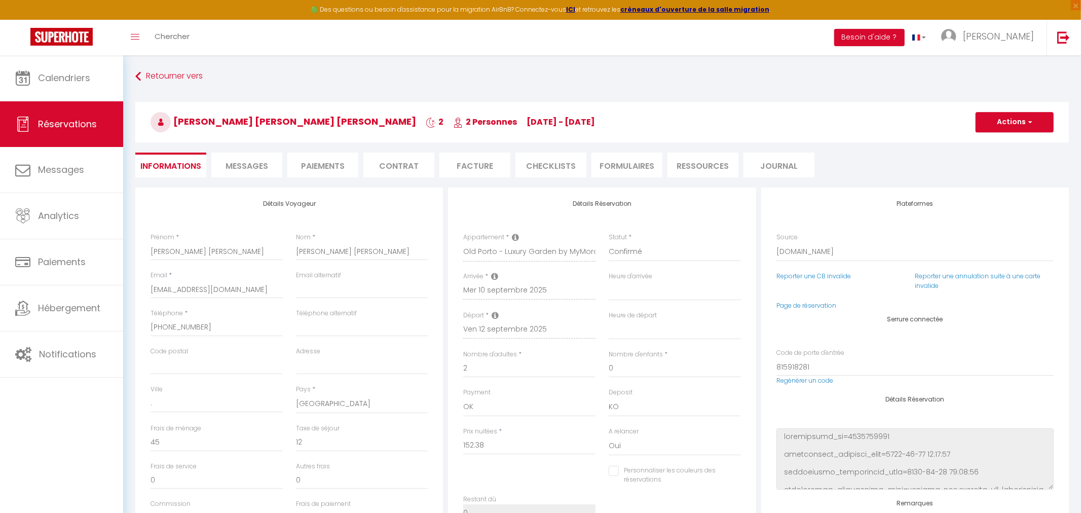
select select
click at [548, 159] on li "CHECKLISTS" at bounding box center [550, 164] width 71 height 25
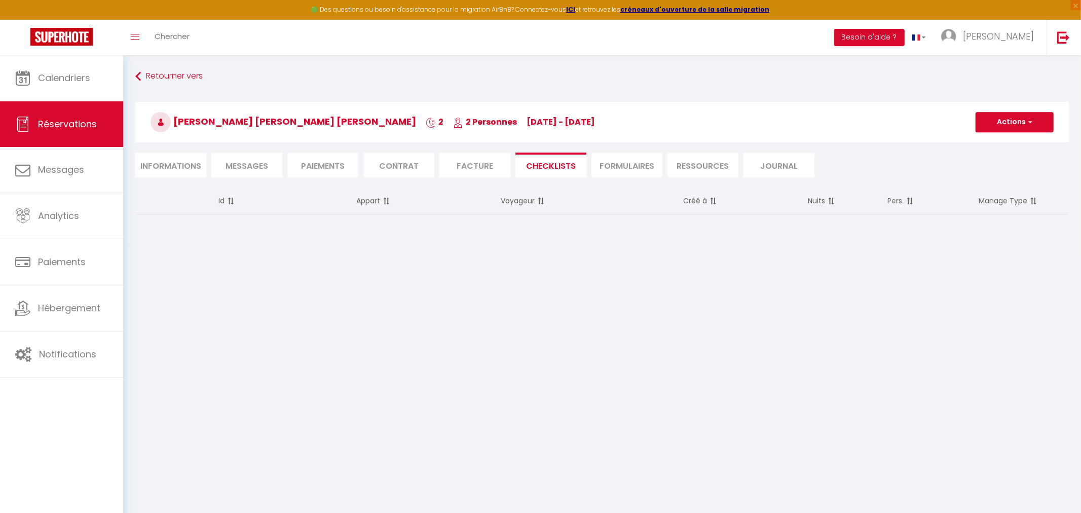
click at [482, 167] on li "Facture" at bounding box center [474, 164] width 71 height 25
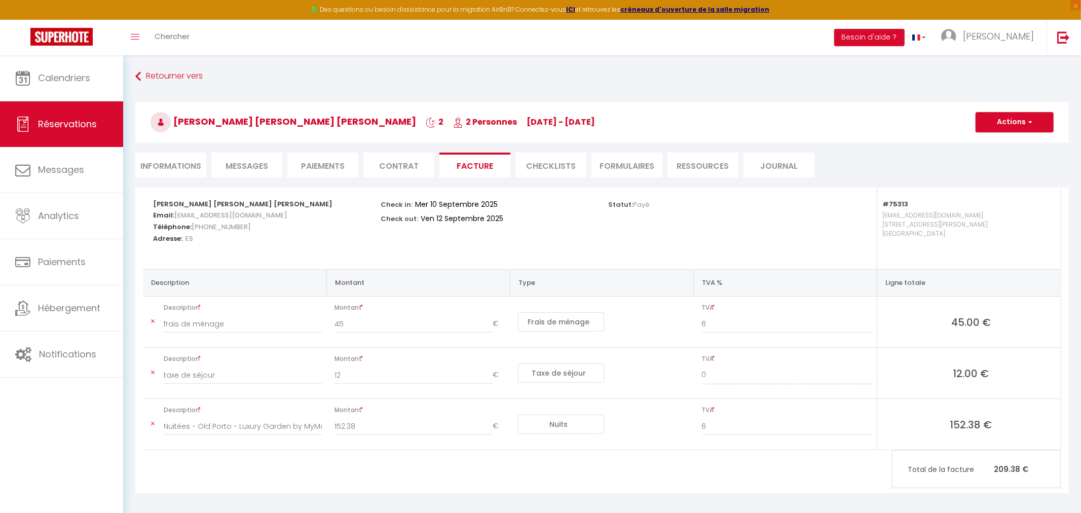
click at [310, 165] on li "Paiements" at bounding box center [322, 164] width 71 height 25
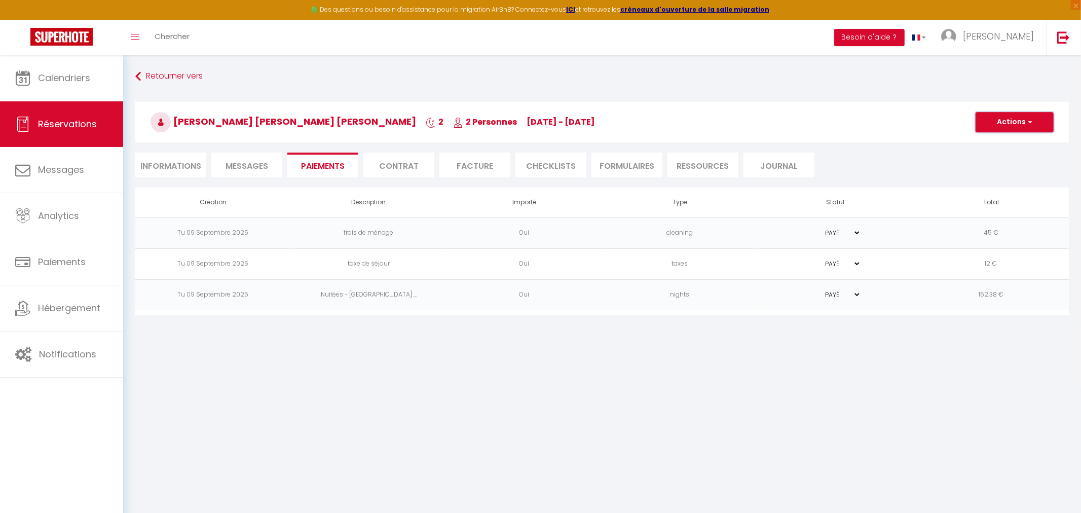
click at [1014, 112] on button "Actions" at bounding box center [1014, 122] width 78 height 20
click at [637, 107] on h3 "Antonio Jesus Sanz Carrasco 2 2 Personnes We 10 Sep - Fr 12 Sep" at bounding box center [601, 122] width 933 height 41
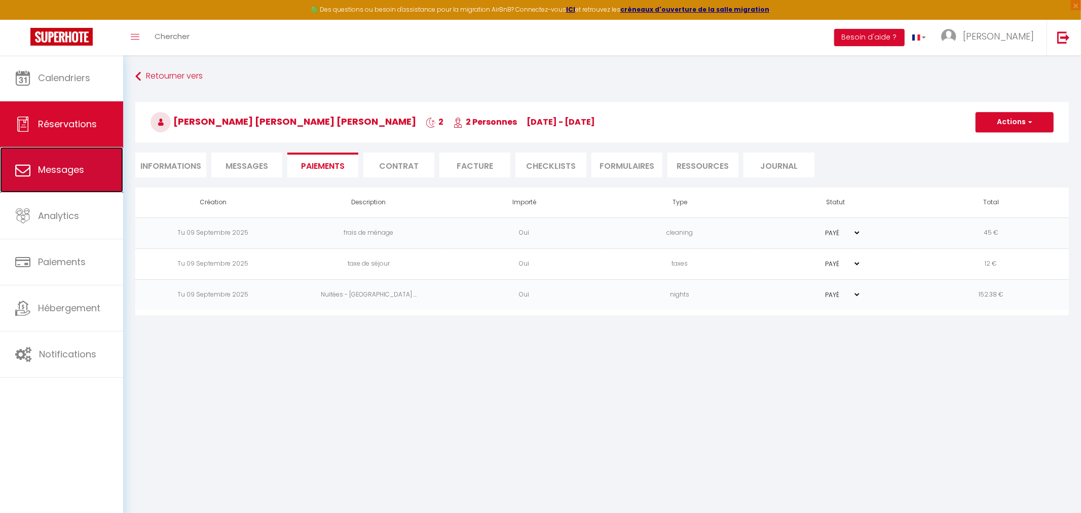
click at [82, 189] on link "Messages" at bounding box center [61, 170] width 123 height 46
select select "message"
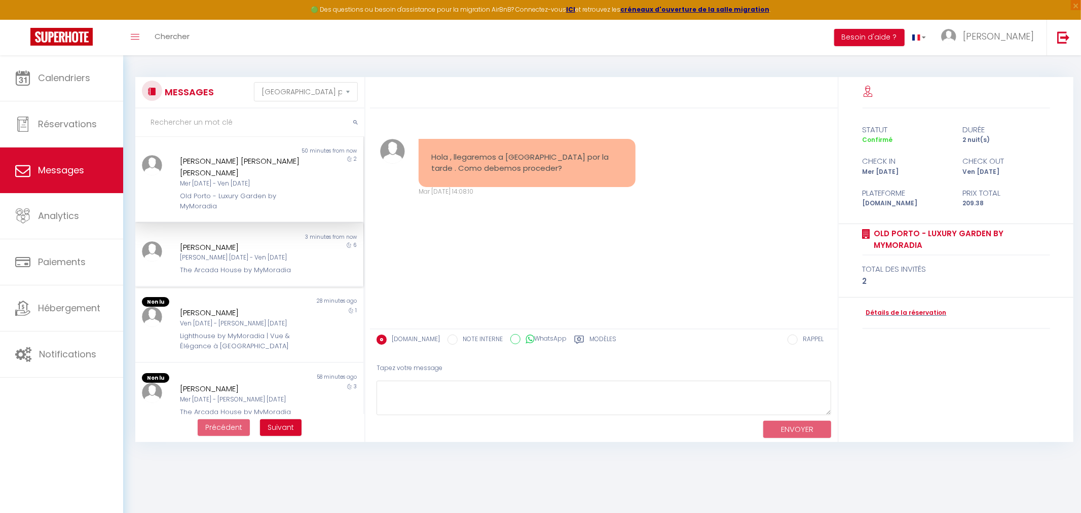
click at [235, 265] on div "The Arcada House by MyMoradia" at bounding box center [240, 270] width 120 height 10
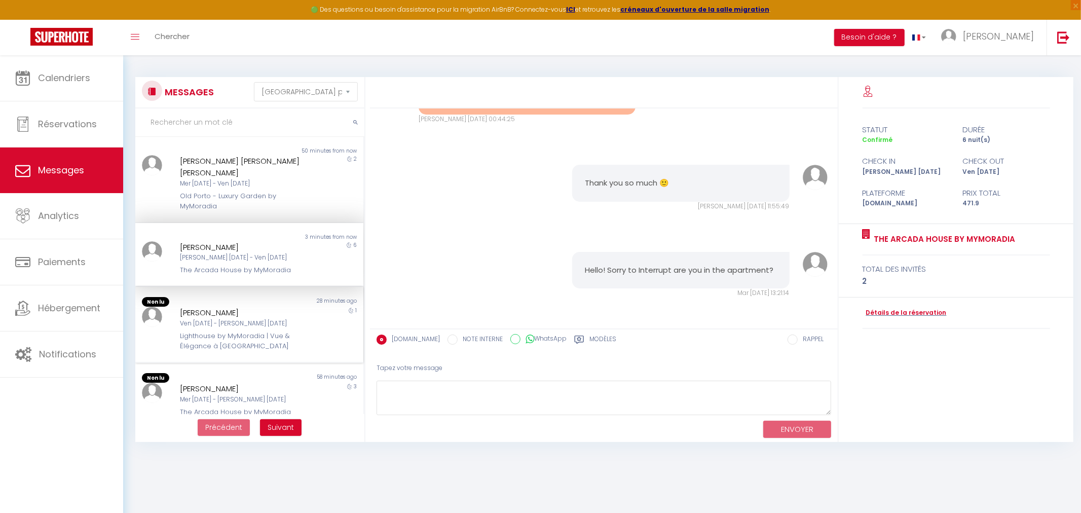
click at [229, 319] on div "Ven 12 Sep - Sam 13 Sep" at bounding box center [240, 324] width 120 height 10
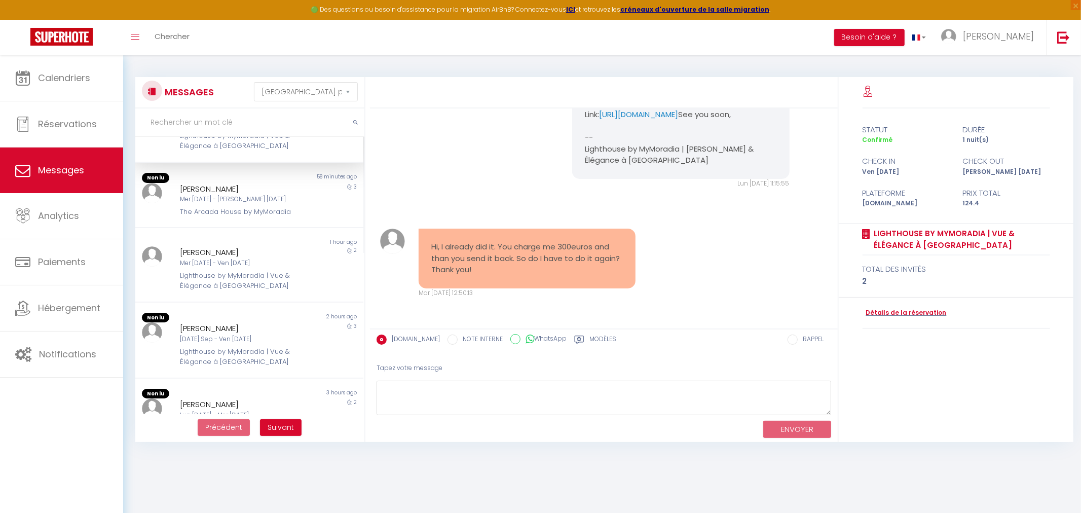
scroll to position [193, 0]
click at [226, 284] on div "Non lu 1 hour ago Udroiu Silviu Mer 10 Sep - Ven 12 Sep Lighthouse by MyMoradia…" at bounding box center [249, 271] width 228 height 74
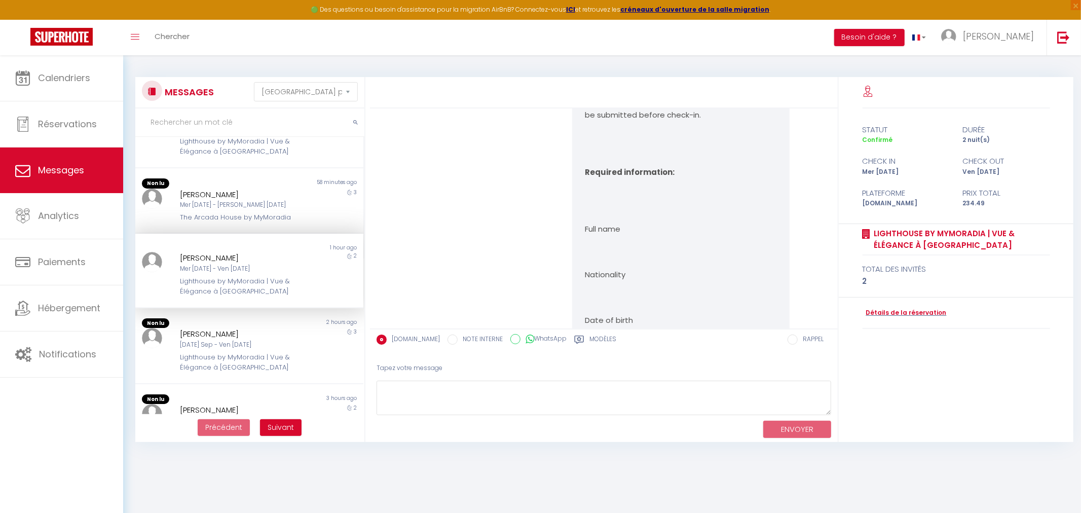
scroll to position [1781, 0]
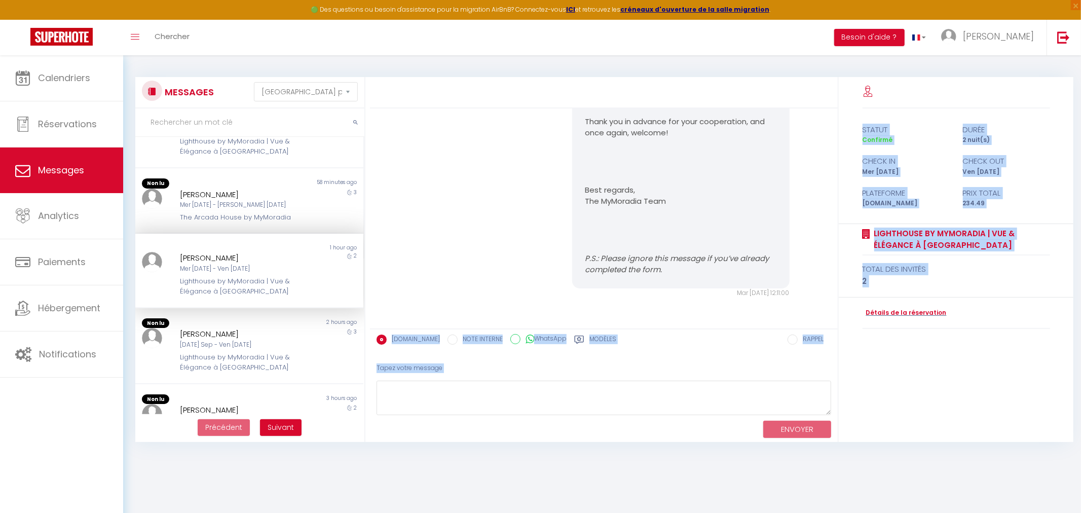
drag, startPoint x: 838, startPoint y: 311, endPoint x: 834, endPoint y: 283, distance: 27.6
click at [834, 283] on div "Hello, Thank you for your reservation via our website or through Booking.com. W…" at bounding box center [725, 259] width 710 height 365
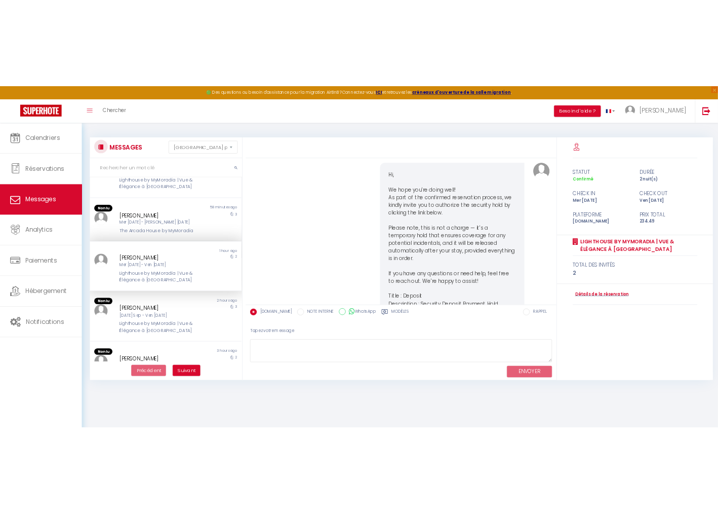
scroll to position [526, 0]
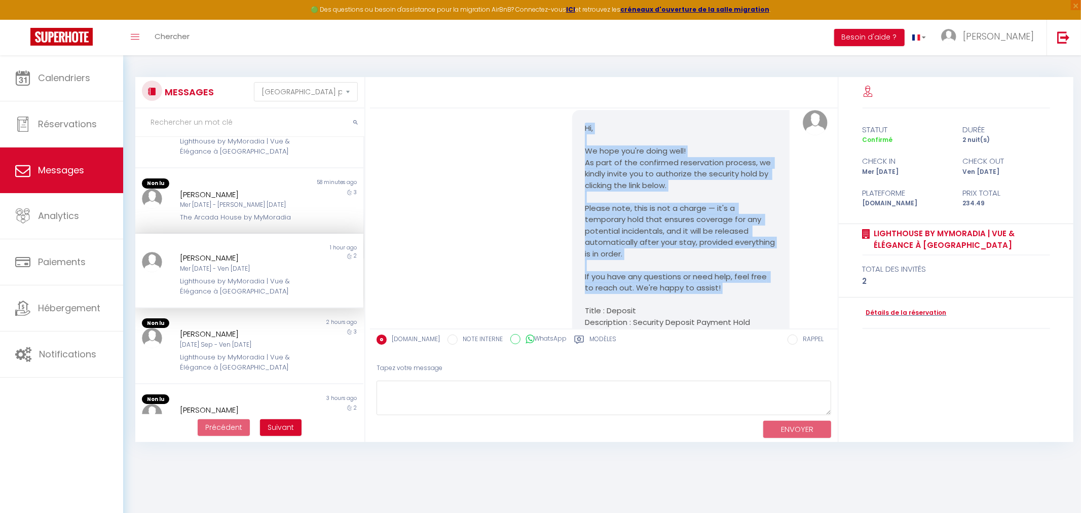
drag, startPoint x: 587, startPoint y: 136, endPoint x: 717, endPoint y: 300, distance: 209.4
click at [717, 300] on pre "Hi, We hope you're doing well! As part of the confirmed reservation process, we…" at bounding box center [681, 254] width 192 height 262
copy pre "Hi, We hope you're doing well! As part of the confirmed reservation process, we…"
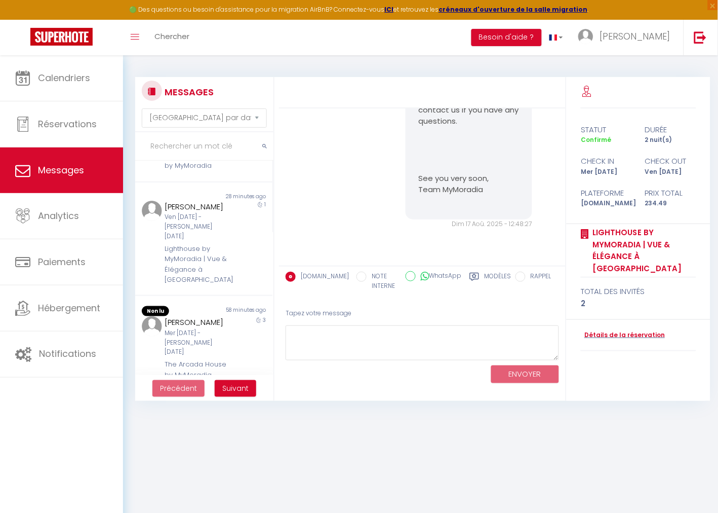
scroll to position [0, 0]
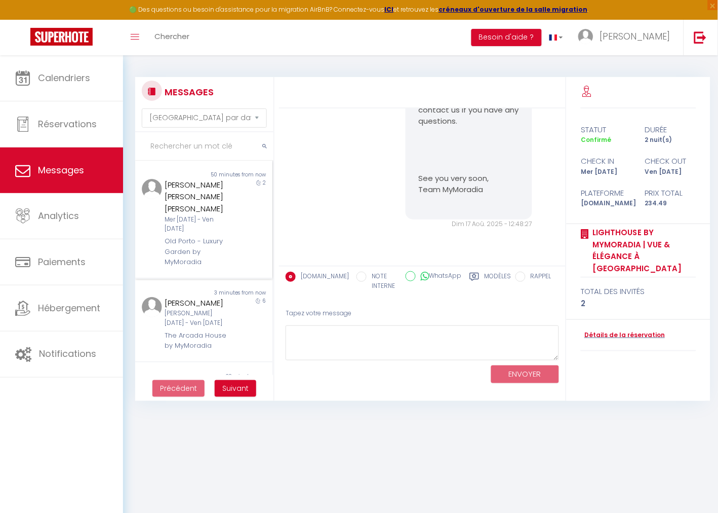
click at [198, 215] on div "Mer 10 Sep - Ven 12 Sep" at bounding box center [198, 224] width 67 height 19
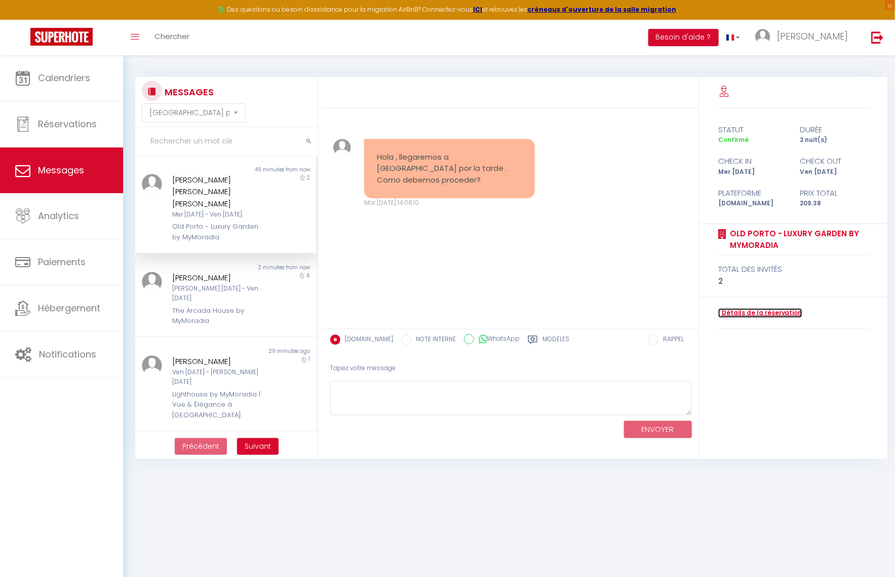
click at [783, 315] on link "Détails de la réservation" at bounding box center [760, 313] width 84 height 10
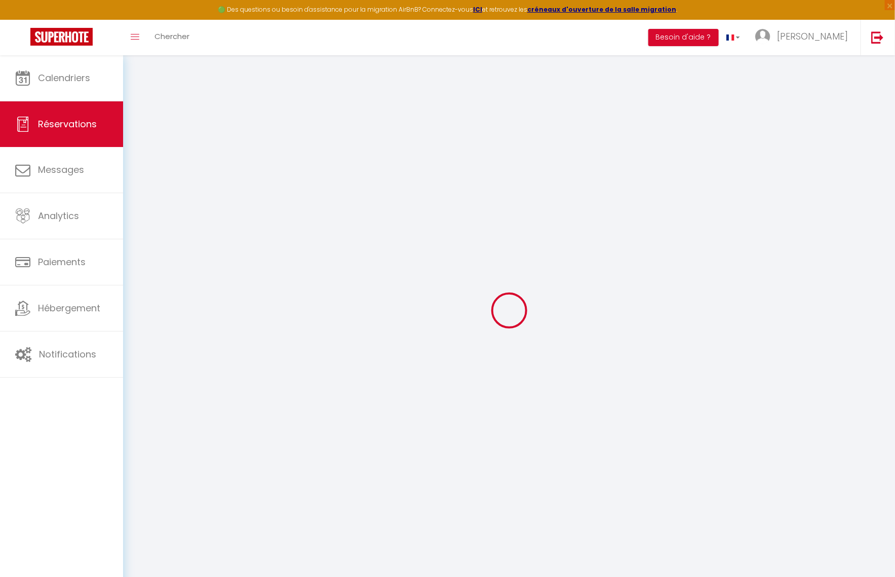
select select
checkbox input "false"
select select
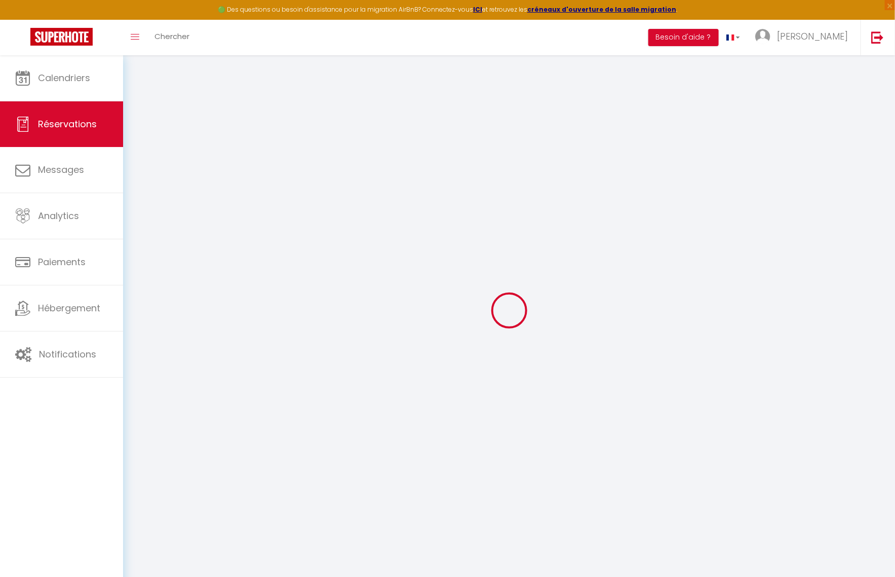
checkbox input "false"
type textarea "** THIS RESERVATION HAS BEEN PRE-PAID ** BOOKING NOTE : Payment charge is EUR 2…"
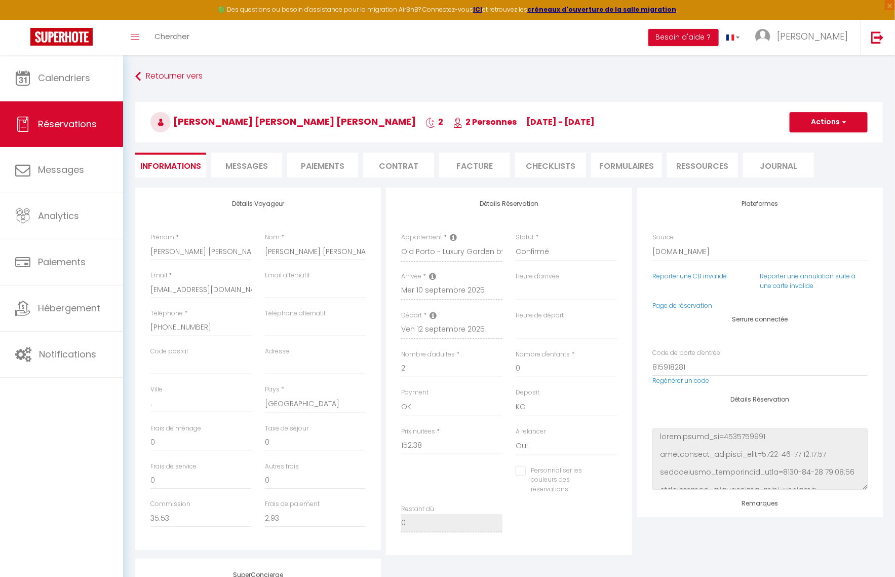
type input "45"
type input "12"
select select
checkbox input "false"
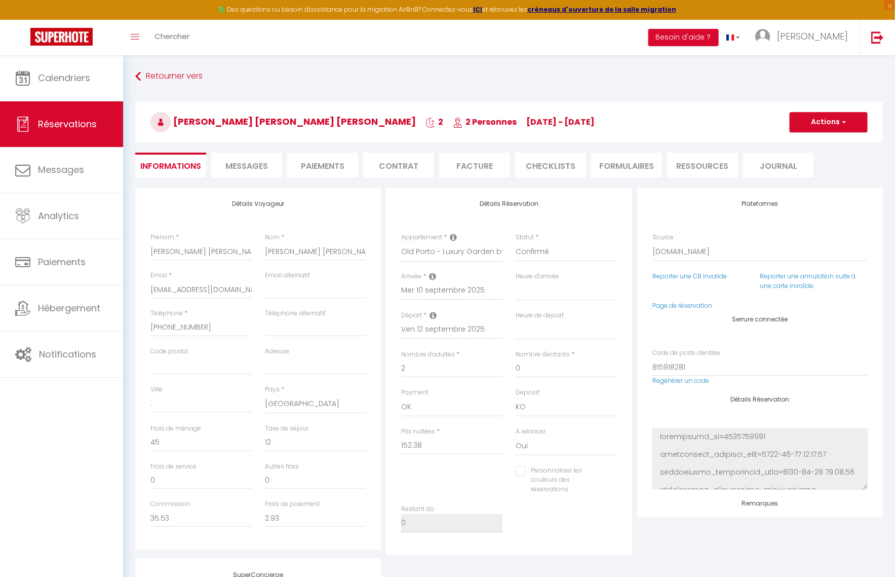
select select
click at [842, 131] on button "Actions" at bounding box center [829, 122] width 78 height 20
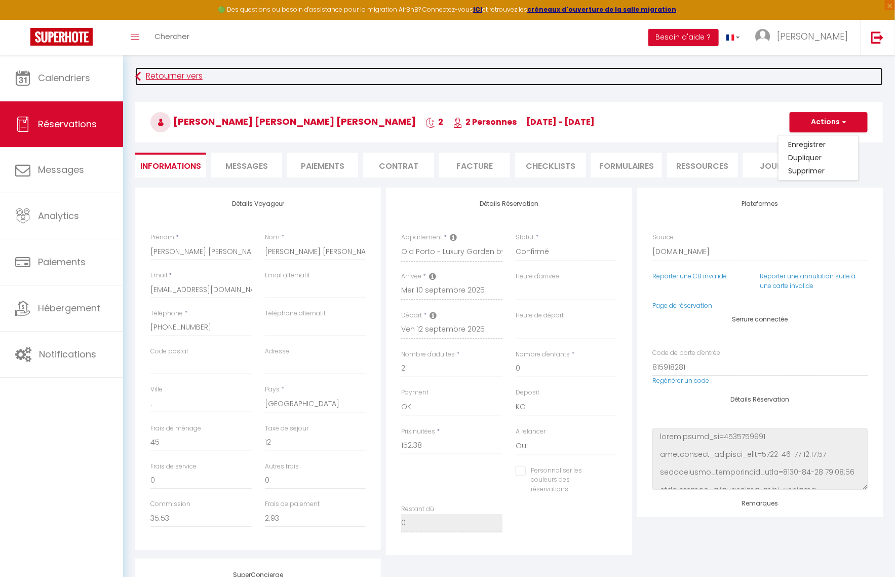
click at [807, 79] on link "Retourner vers" at bounding box center [509, 76] width 748 height 18
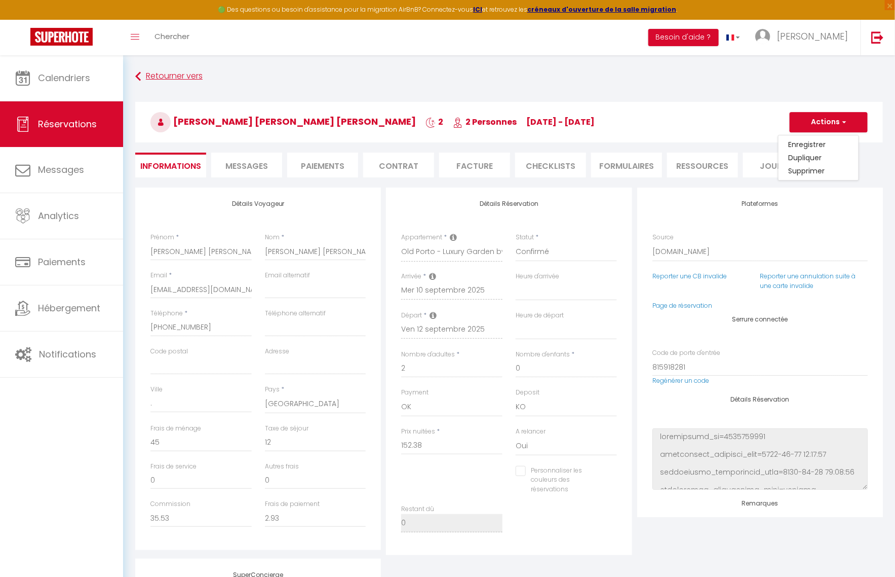
select select "message"
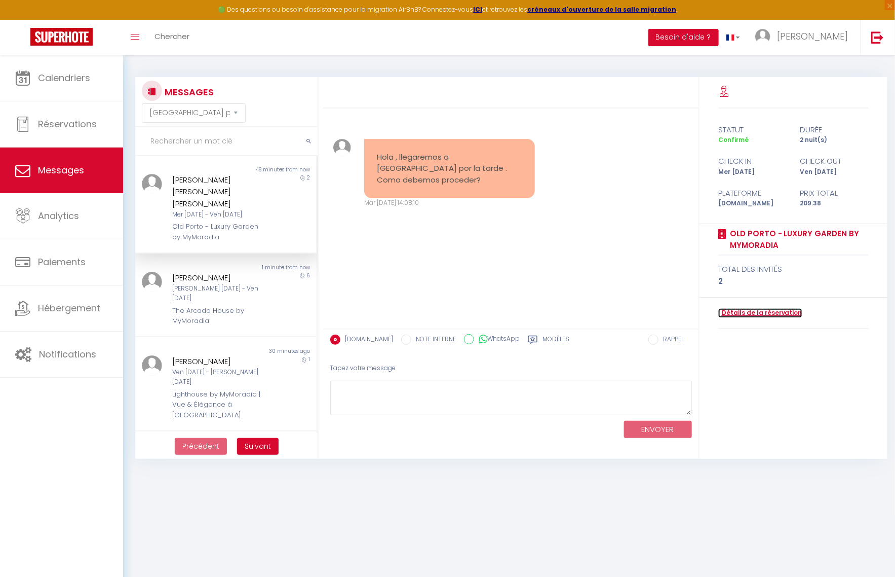
click at [755, 310] on link "Détails de la réservation" at bounding box center [760, 313] width 84 height 10
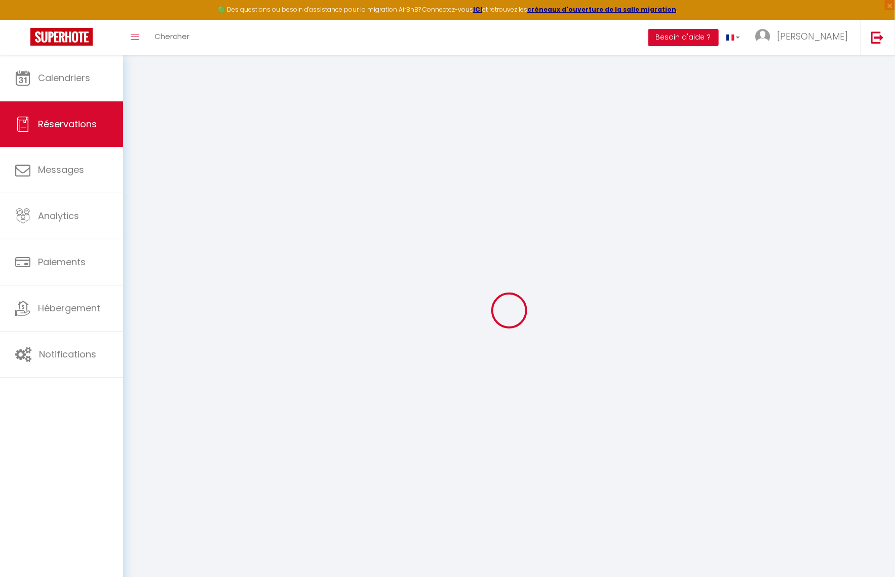
type input "Antonio Jesus"
type input "Sanz Carrasco"
type input "acarra.211610@guest.booking.com"
type input "+34678915838"
type input "."
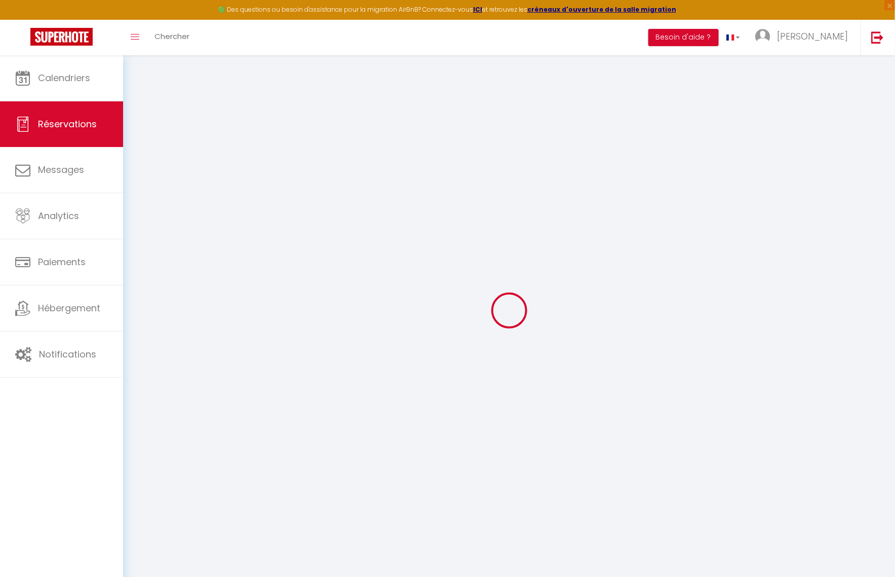
select select "ES"
type input "35.53"
type input "2.93"
select select "75313"
select select "1"
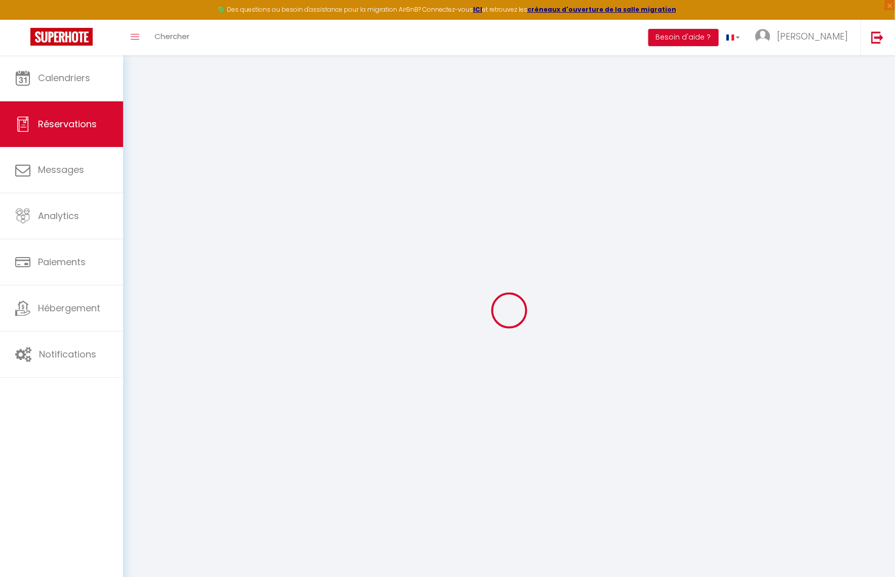
select select
type input "2"
select select "12"
select select "14"
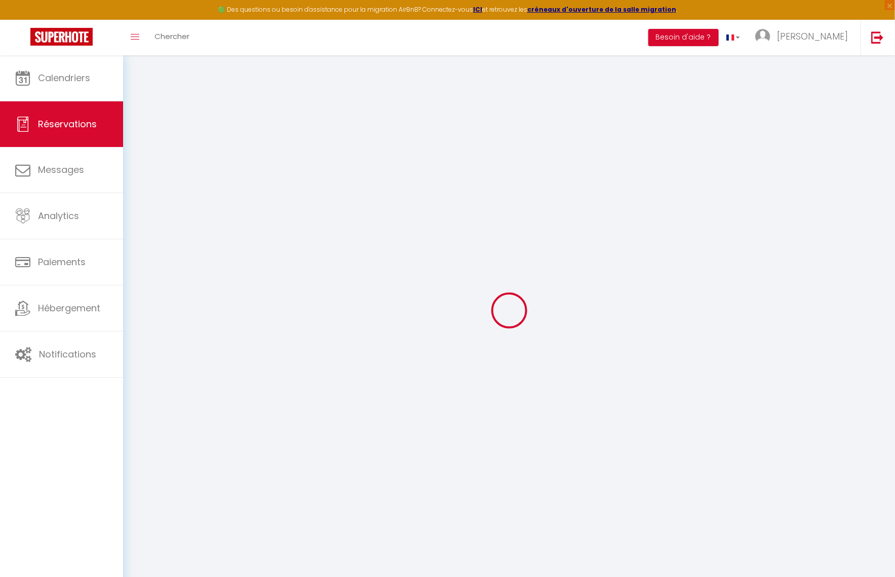
type input "152.38"
checkbox input "false"
type input "0"
select select "2"
type input "45"
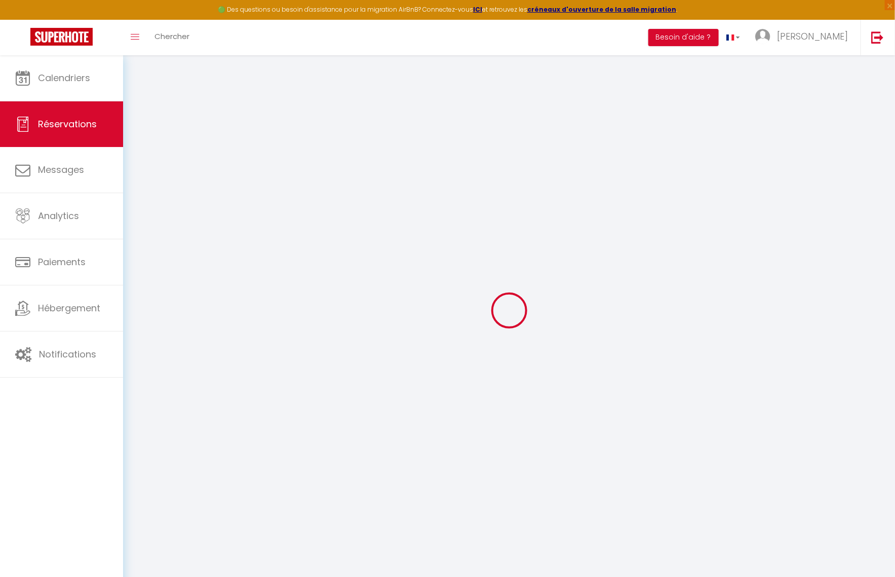
type input "0"
select select
checkbox input "false"
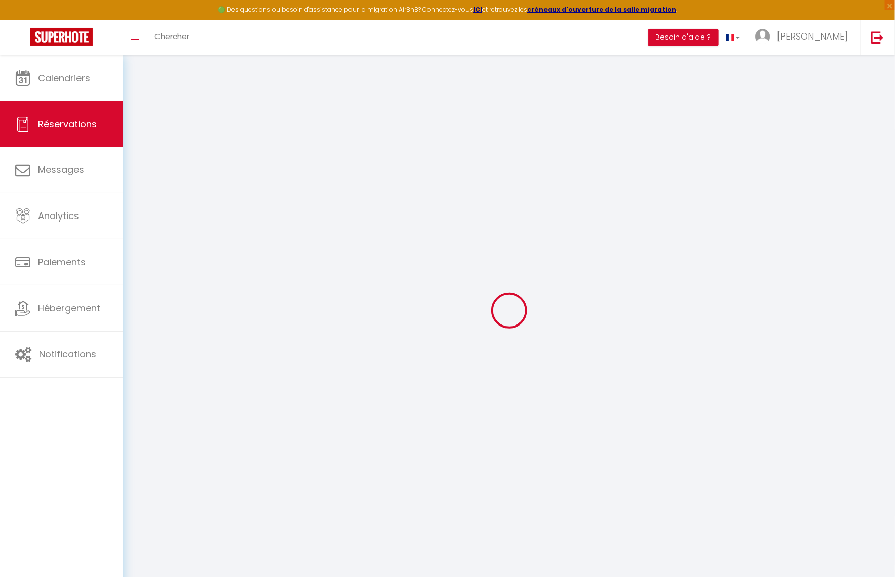
select select
checkbox input "false"
select select
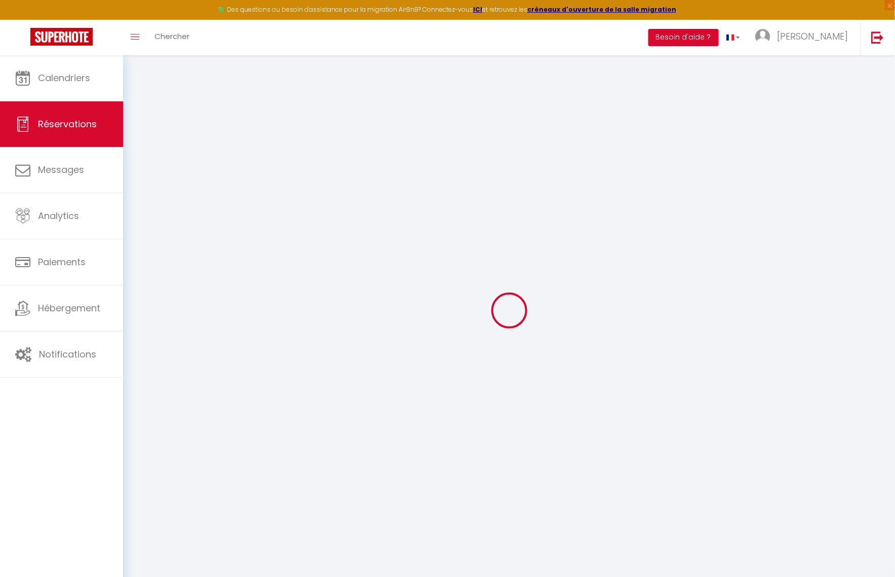
checkbox input "false"
type textarea "** THIS RESERVATION HAS BEEN PRE-PAID ** BOOKING NOTE : Payment charge is EUR 2…"
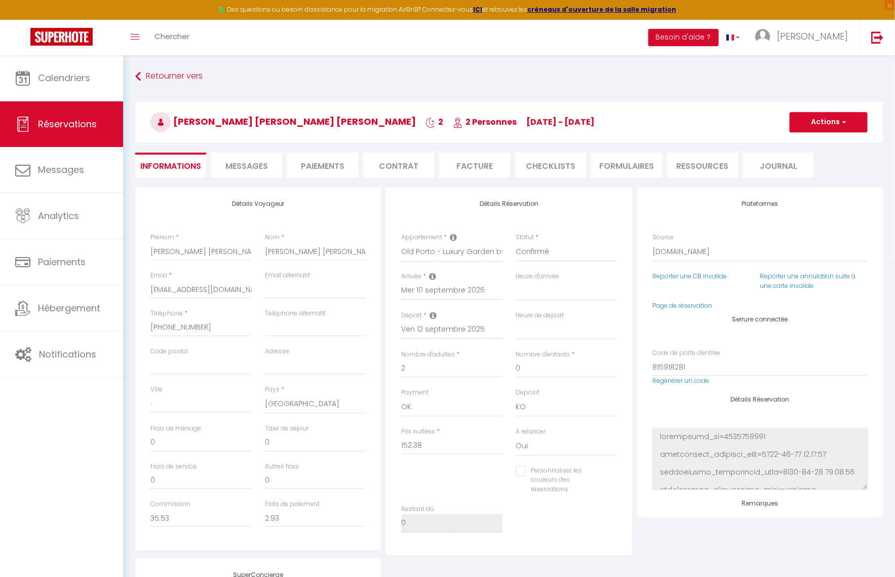
type input "45"
type input "12"
select select
checkbox input "false"
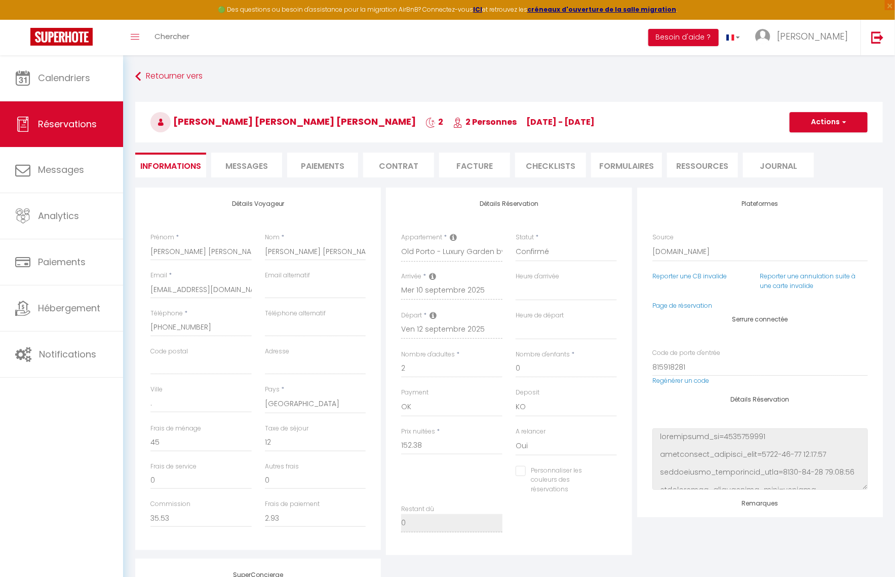
select select
click at [258, 170] on span "Messages" at bounding box center [246, 166] width 43 height 12
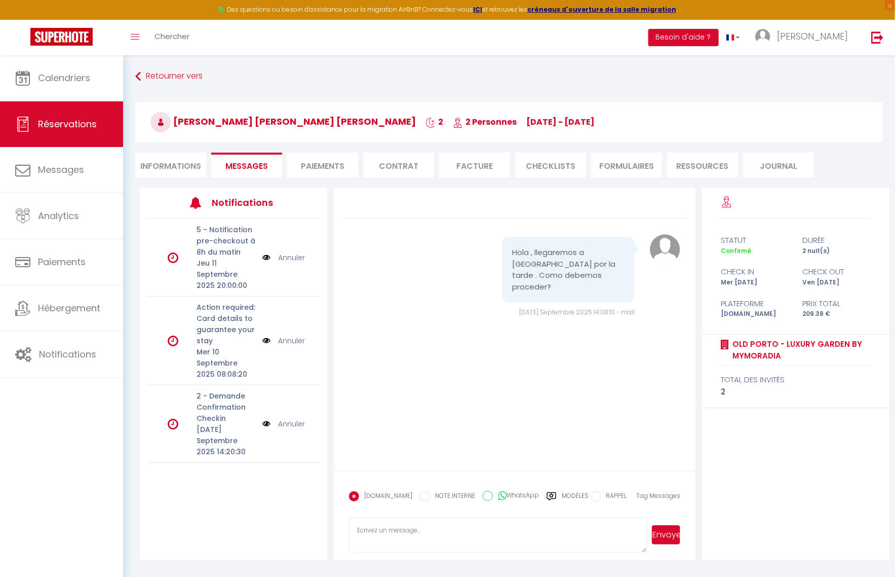
click at [325, 165] on li "Paiements" at bounding box center [322, 164] width 71 height 25
select select
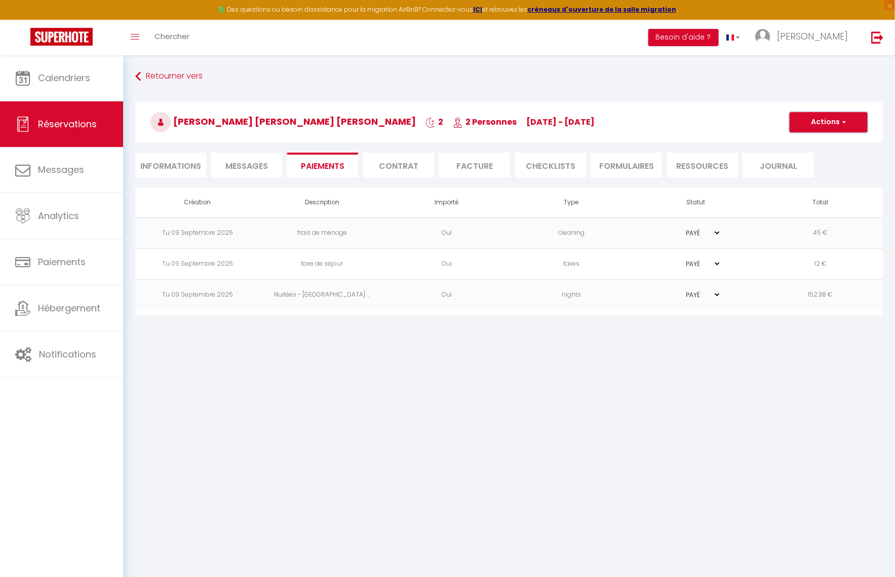
click at [847, 121] on button "Actions" at bounding box center [829, 122] width 78 height 20
click at [828, 186] on link "Créer nouveau lien caution" at bounding box center [841, 183] width 125 height 13
select select "nights"
type input "acarra.211610@guest.booking.com"
select select "14303"
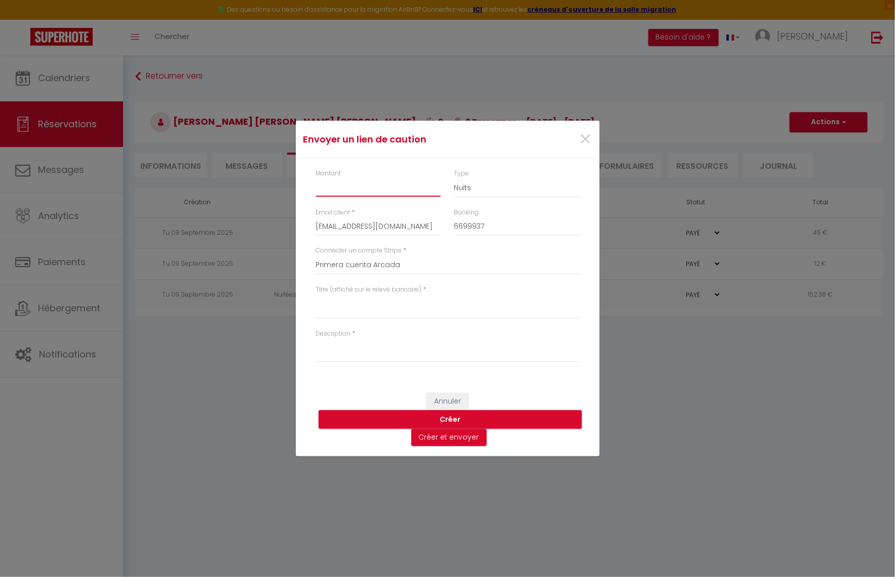
click at [370, 186] on input "Montant" at bounding box center [378, 187] width 125 height 18
type input "300"
type textarea "Deposit"
type textarea "A"
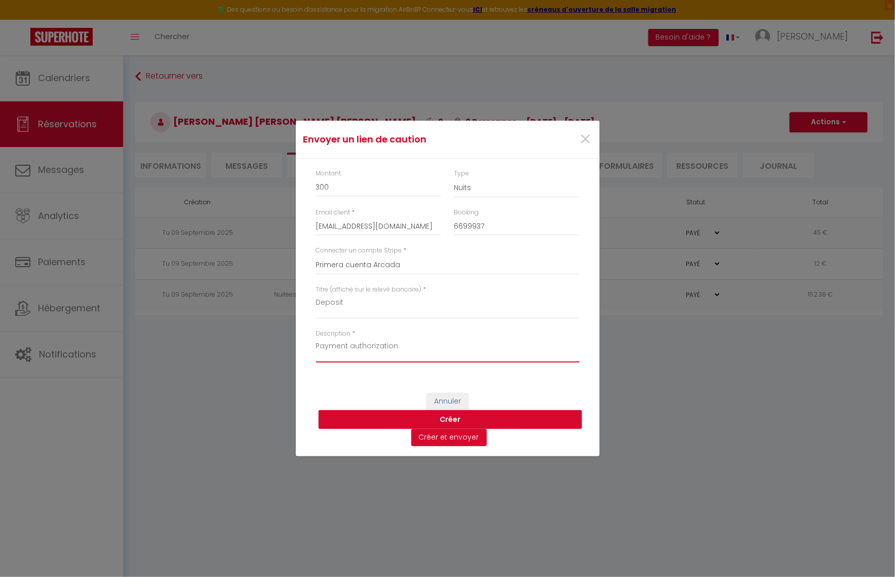
click at [320, 346] on textarea "Payment authorization" at bounding box center [447, 350] width 263 height 24
click at [451, 441] on button "Créer et envoyer" at bounding box center [448, 437] width 75 height 17
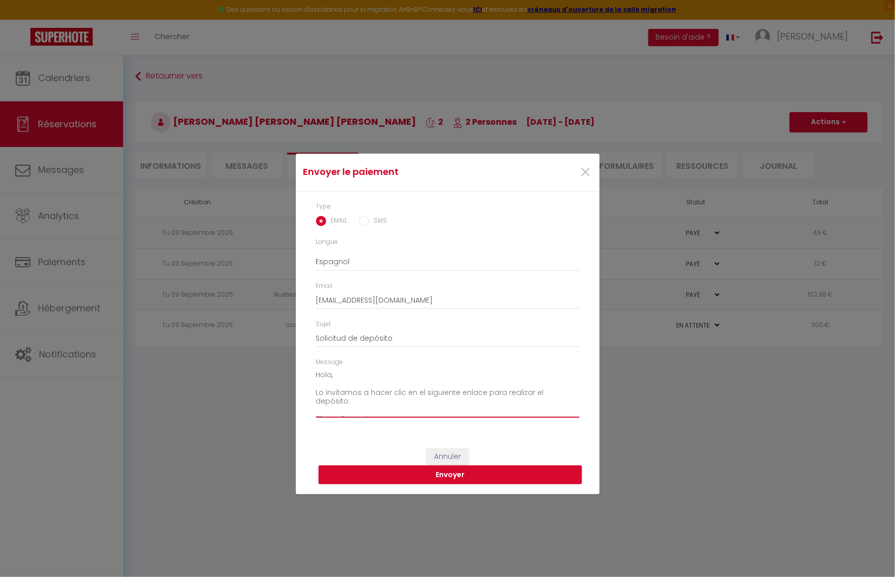
drag, startPoint x: 572, startPoint y: 390, endPoint x: 369, endPoint y: 369, distance: 204.8
click at [369, 369] on textarea "Hola, Lo invitamos a hacer clic en el siguiente enlace para realizar el depósit…" at bounding box center [447, 392] width 263 height 51
drag, startPoint x: 317, startPoint y: 377, endPoint x: 651, endPoint y: 399, distance: 334.6
click at [651, 399] on div "Envoyer le paiement × Type EMAIL SMS Langue Anglais Français Espagnol Portugais…" at bounding box center [447, 288] width 895 height 577
paste textarea "Hola, ¡Esperamos que te encuentres muy bien! Como parte del proceso de reserva …"
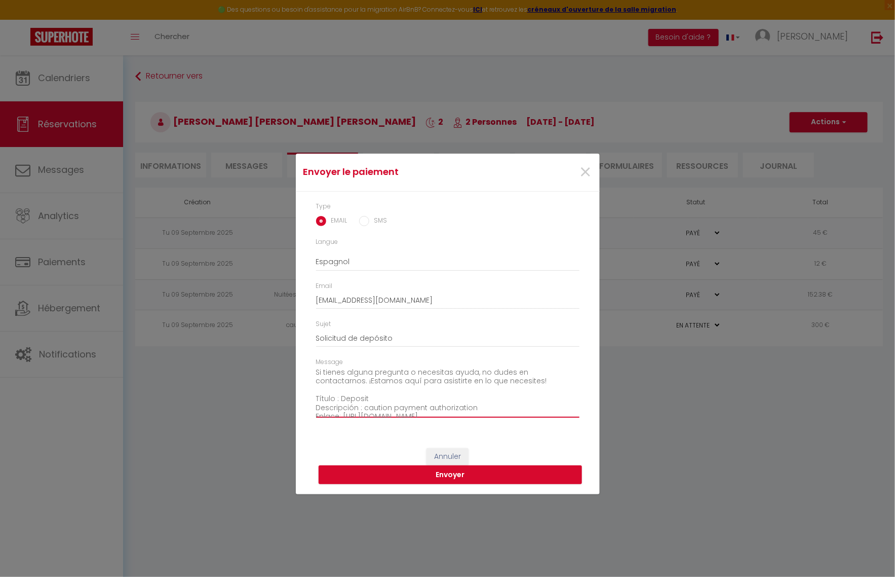
scroll to position [135, 0]
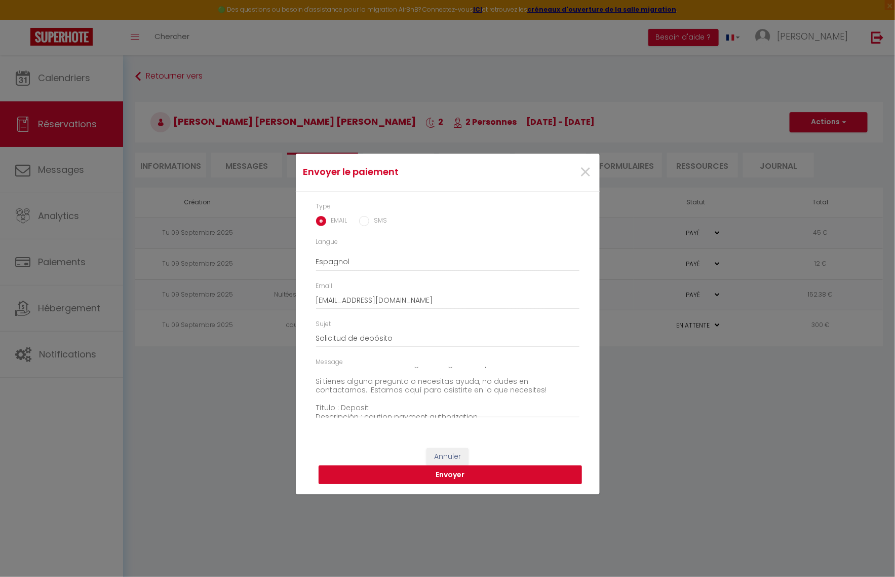
click at [498, 477] on button "Envoyer" at bounding box center [450, 474] width 263 height 19
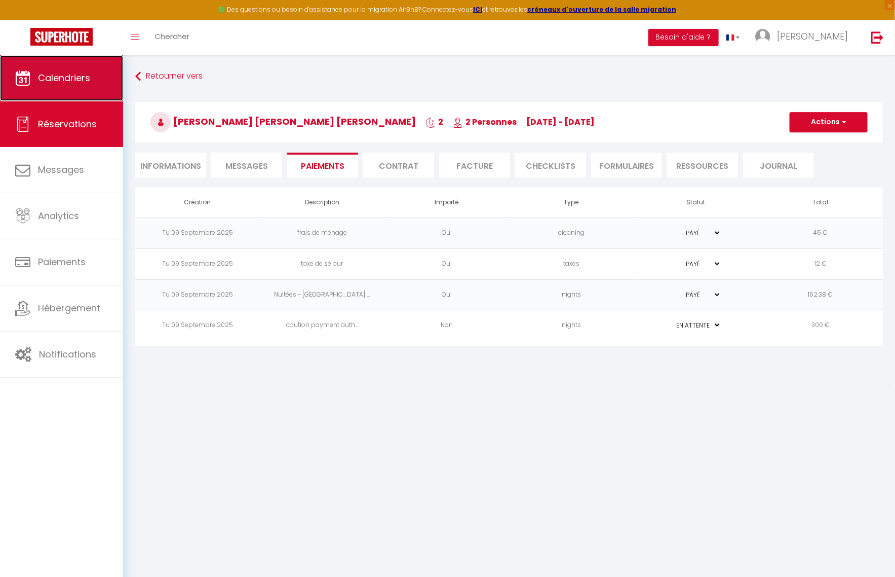
click at [62, 91] on link "Calendriers" at bounding box center [61, 78] width 123 height 46
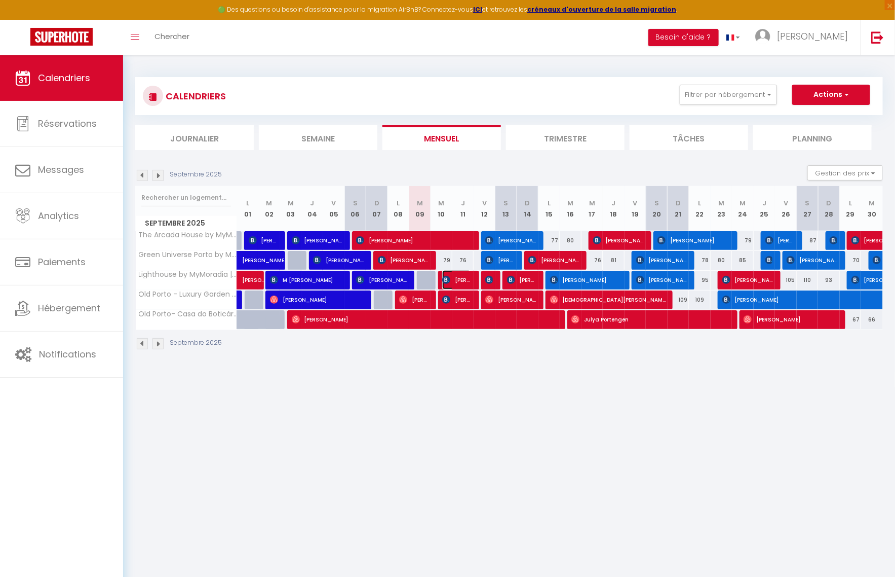
click at [462, 279] on span "[PERSON_NAME]" at bounding box center [456, 279] width 29 height 19
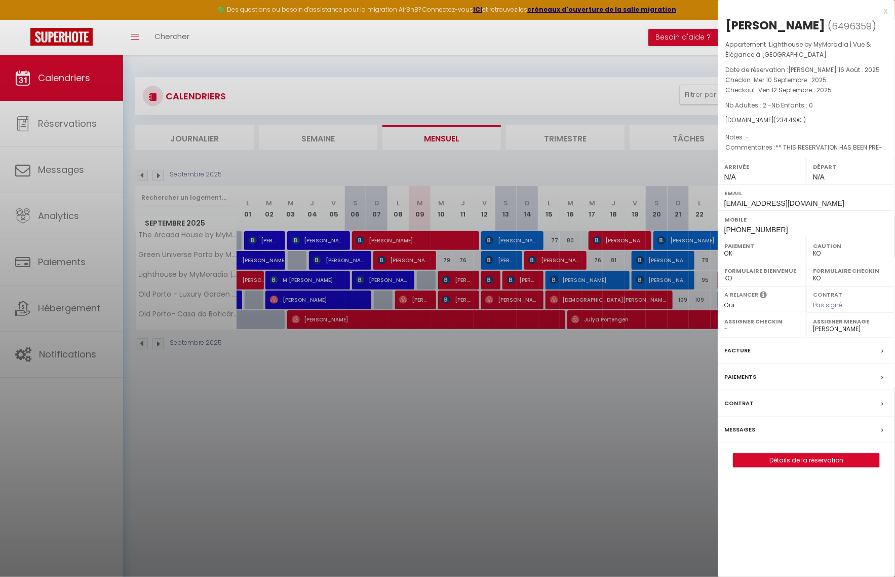
click at [470, 405] on div at bounding box center [447, 288] width 895 height 577
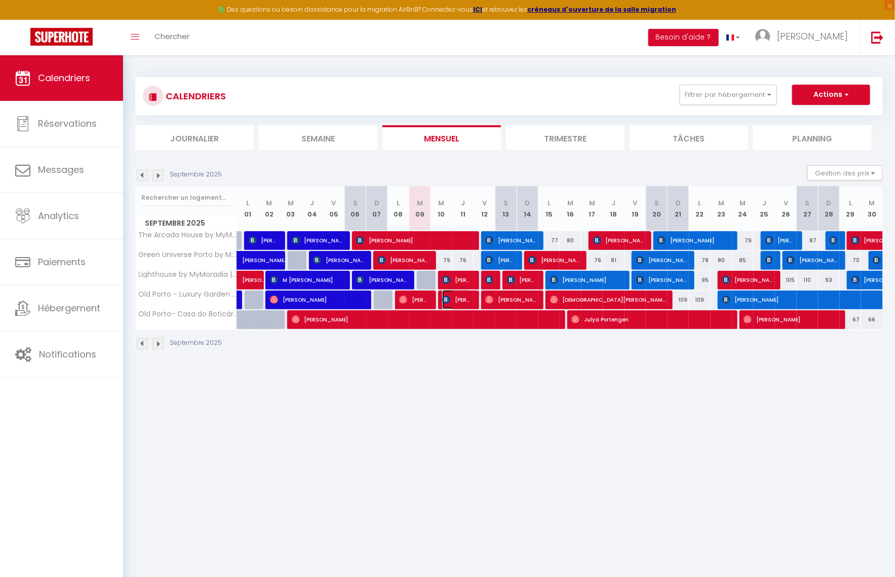
click at [454, 303] on span "[PERSON_NAME] [PERSON_NAME] [PERSON_NAME]" at bounding box center [456, 299] width 29 height 19
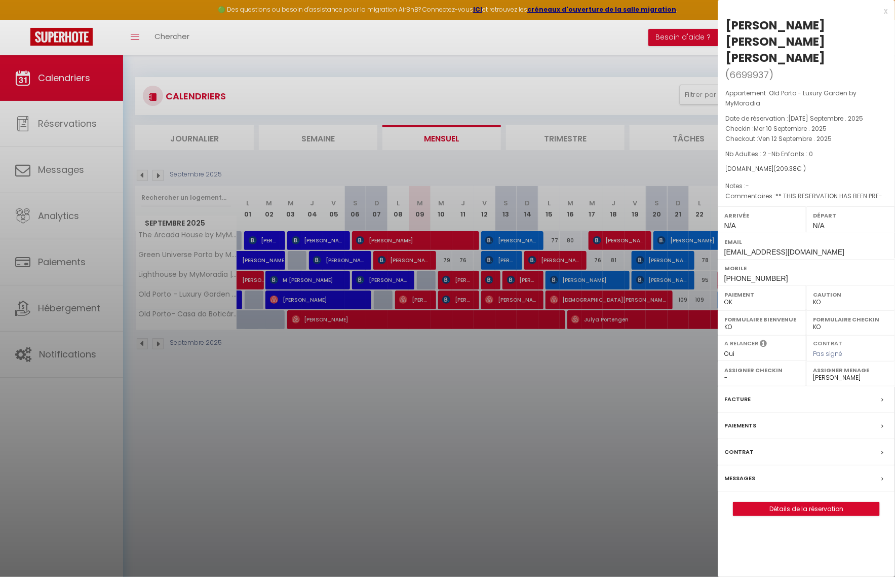
click at [34, 164] on div at bounding box center [447, 288] width 895 height 577
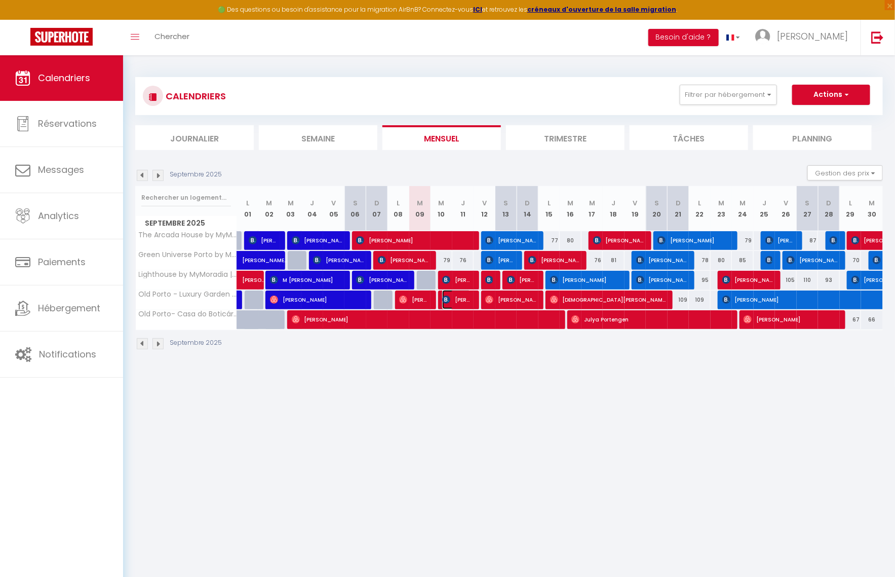
click at [454, 292] on span "[PERSON_NAME] [PERSON_NAME] [PERSON_NAME]" at bounding box center [456, 299] width 29 height 19
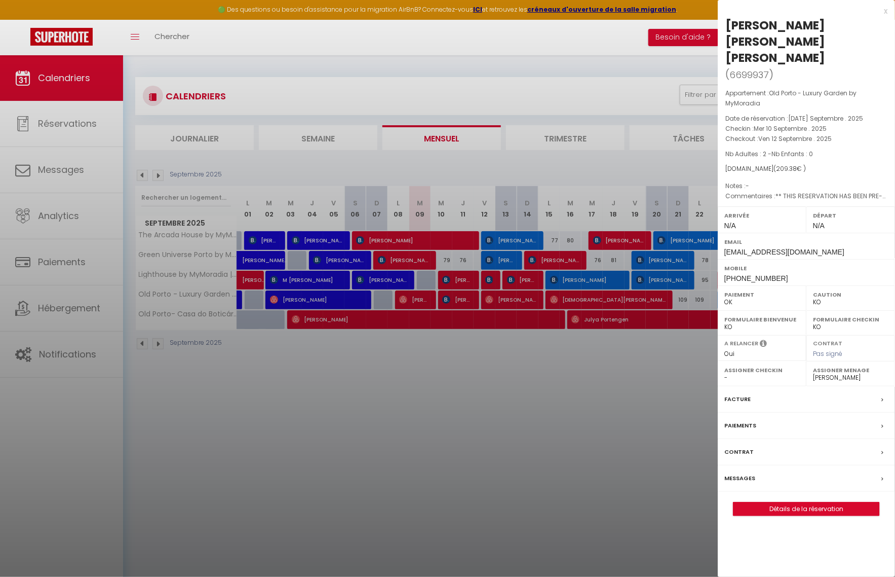
click at [772, 465] on div "Messages" at bounding box center [806, 478] width 177 height 26
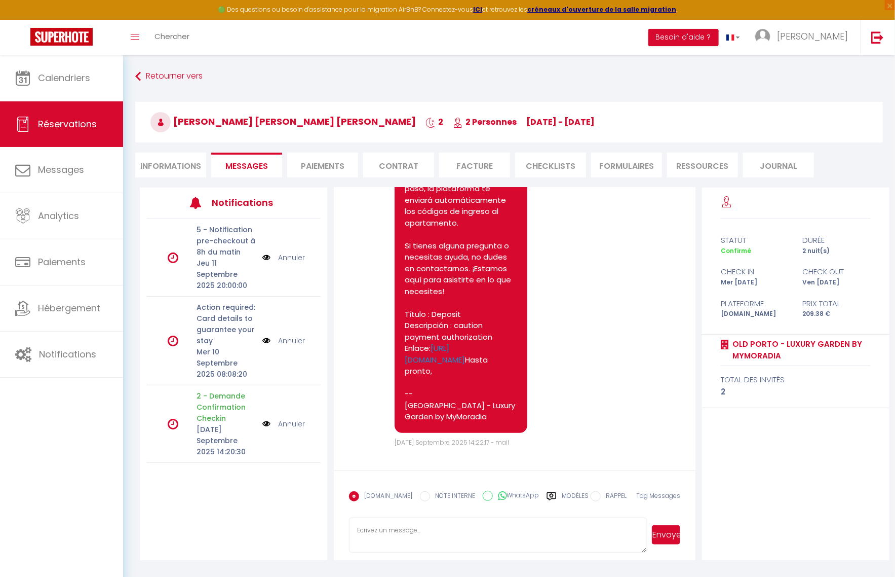
scroll to position [1778, 0]
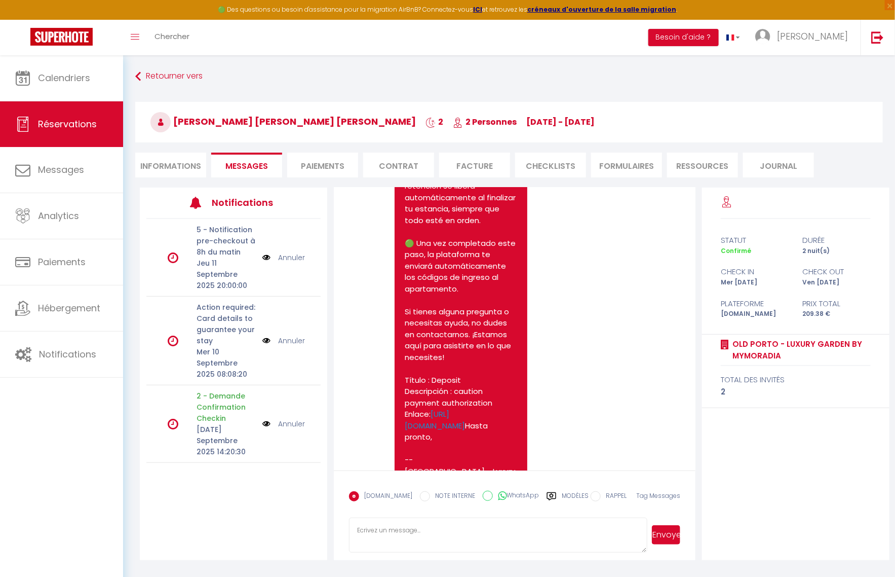
click at [656, 440] on div "Note Sms Hola, ¡Esperamos que te encuentres muy bien! Como parte del proceso de…" at bounding box center [514, 238] width 331 height 550
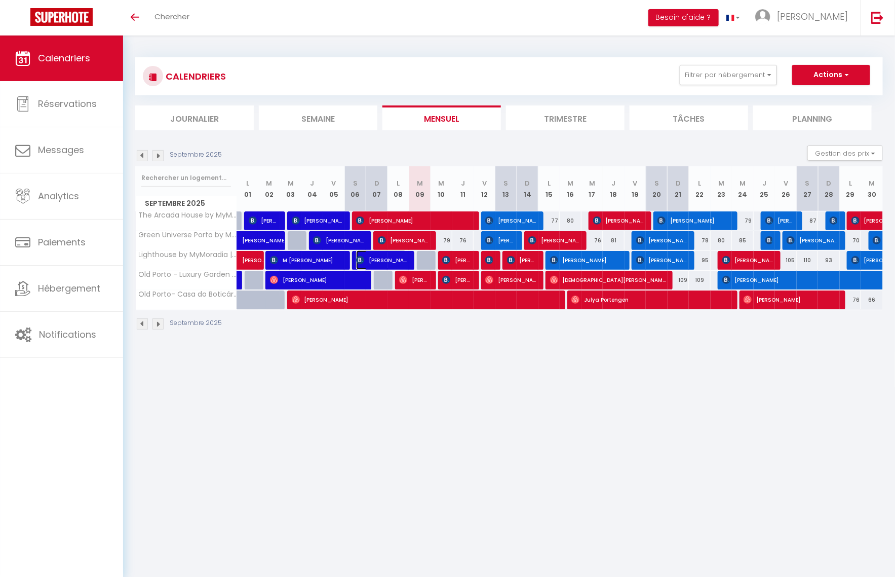
click at [404, 263] on span "[PERSON_NAME]" at bounding box center [381, 259] width 51 height 19
select select "OK"
select select "0"
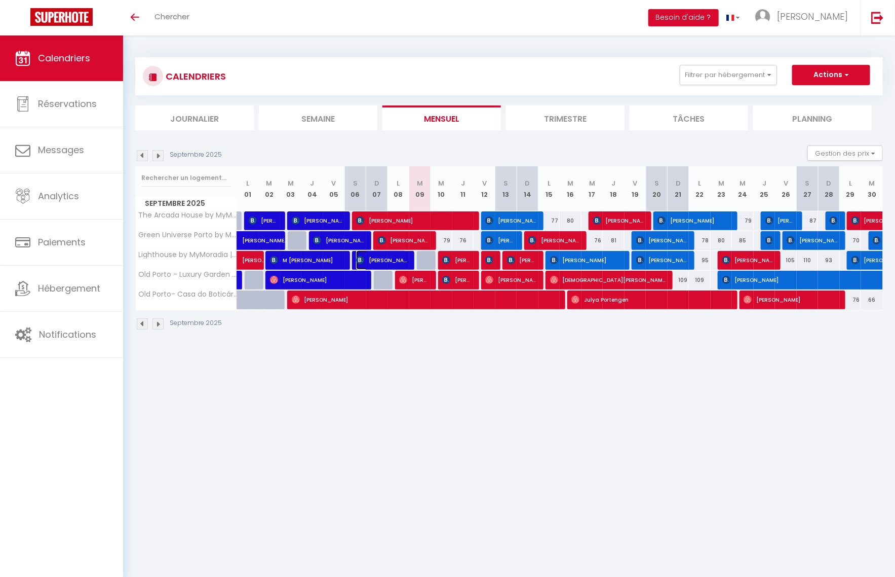
select select "1"
select select
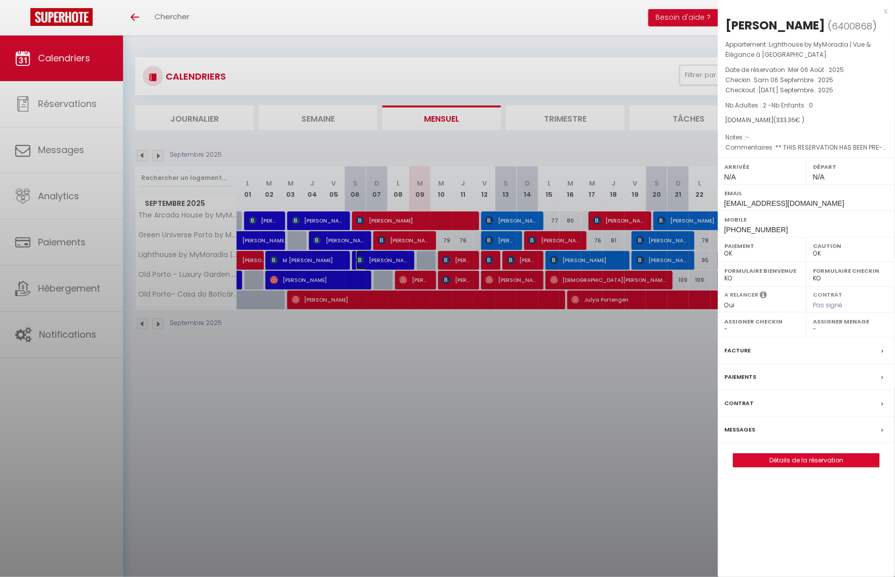
select select "52087"
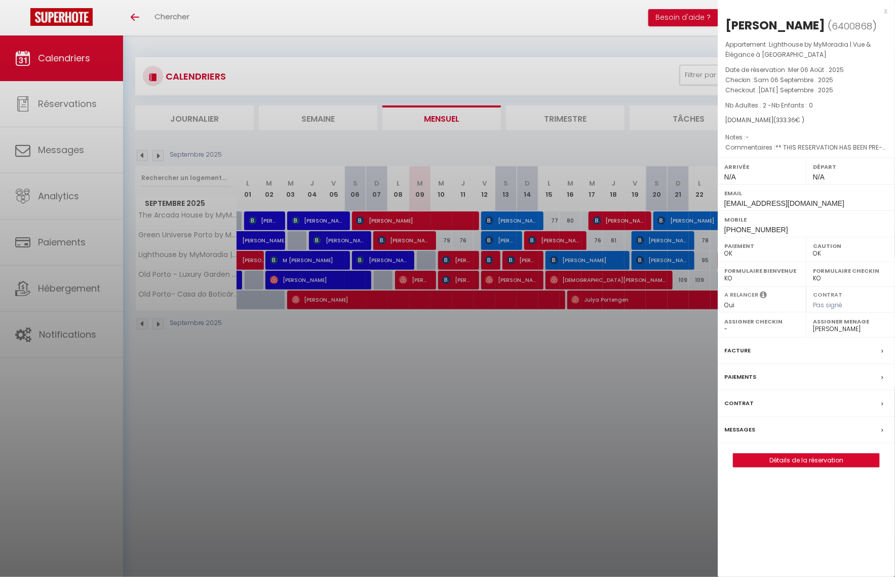
click at [808, 32] on span "6400868" at bounding box center [852, 26] width 41 height 13
copy span "6400868"
click at [494, 23] on div at bounding box center [447, 288] width 895 height 577
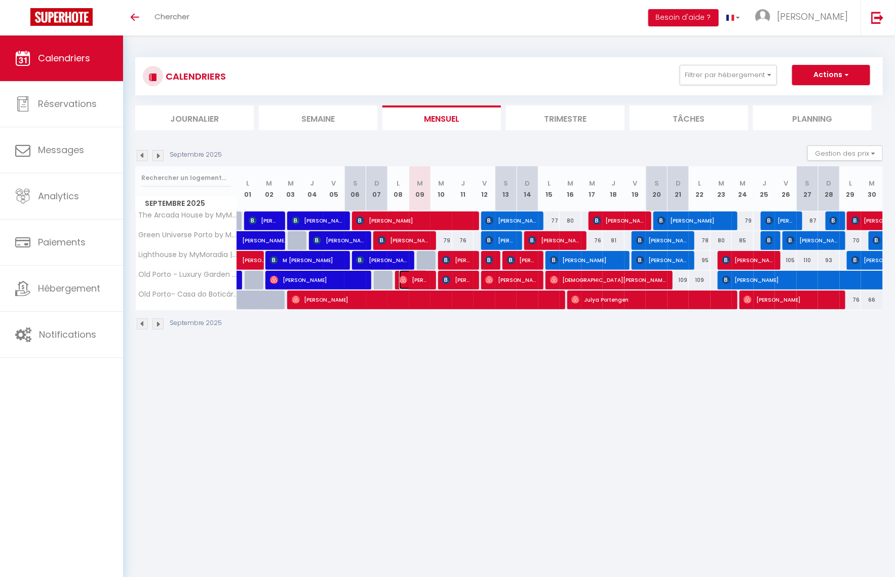
click at [422, 279] on span "[PERSON_NAME]" at bounding box center [413, 279] width 29 height 19
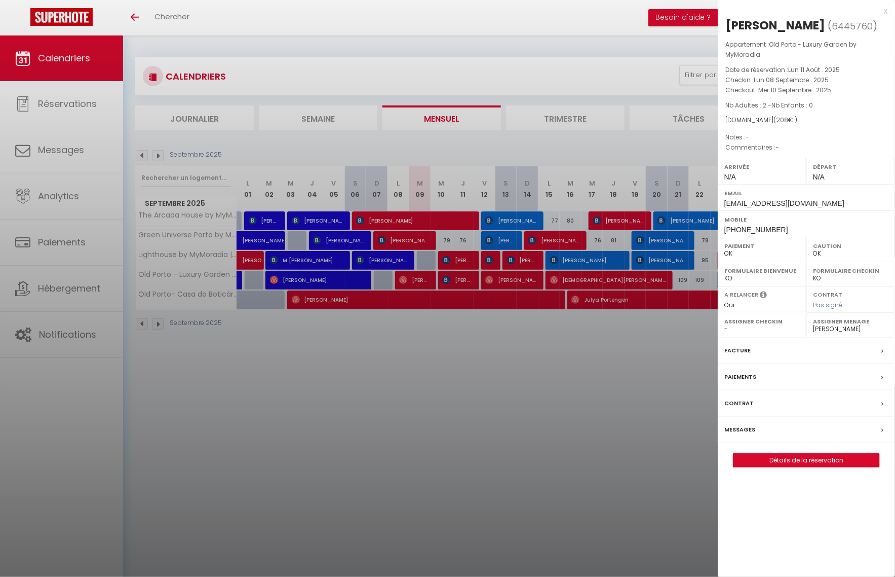
click at [744, 427] on label "Messages" at bounding box center [739, 429] width 31 height 11
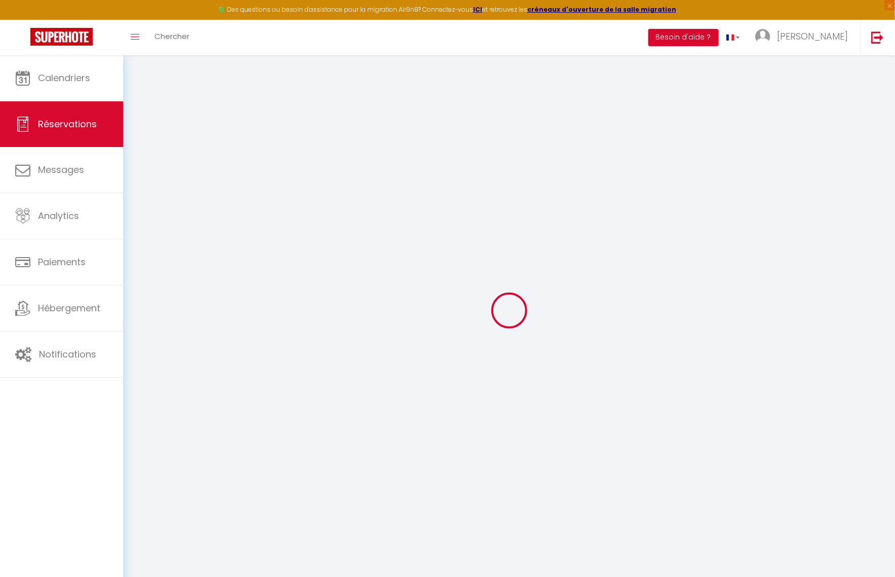
select select
checkbox input "false"
select select
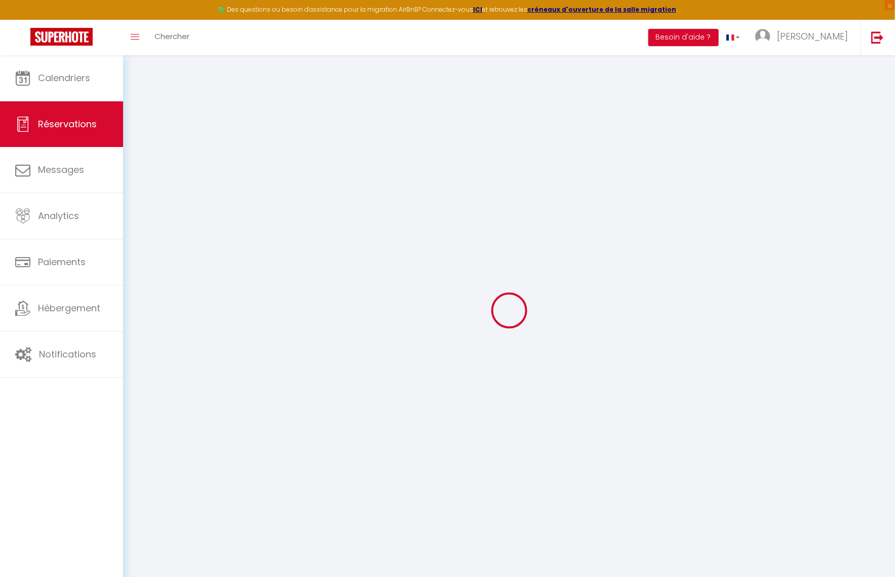
select select
checkbox input "false"
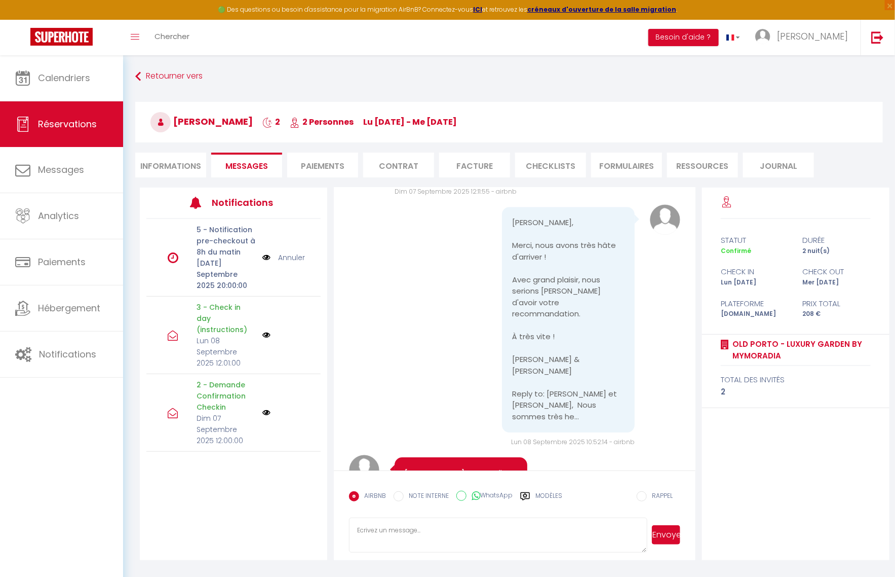
scroll to position [1379, 0]
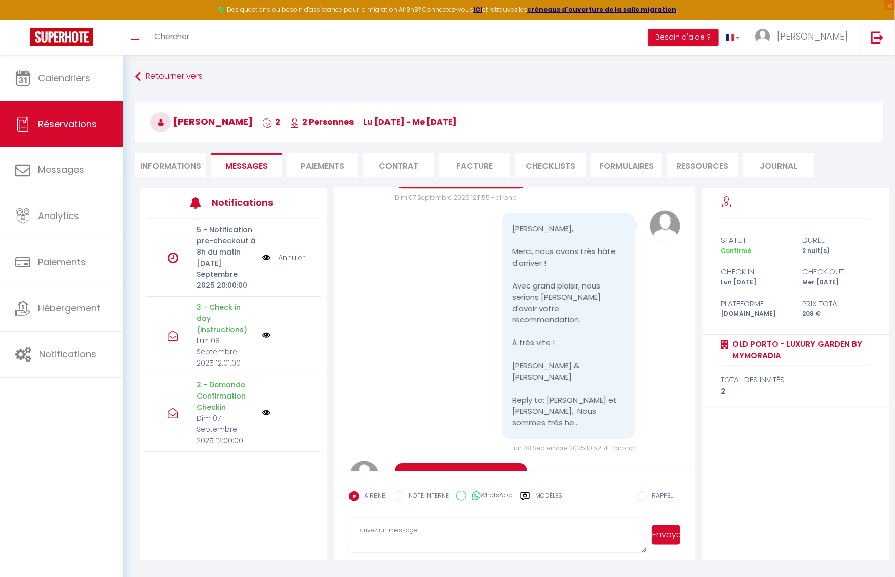
click at [433, 533] on textarea at bounding box center [498, 534] width 298 height 35
click at [77, 81] on span "Calendriers" at bounding box center [64, 77] width 52 height 13
